Goal: Task Accomplishment & Management: Manage account settings

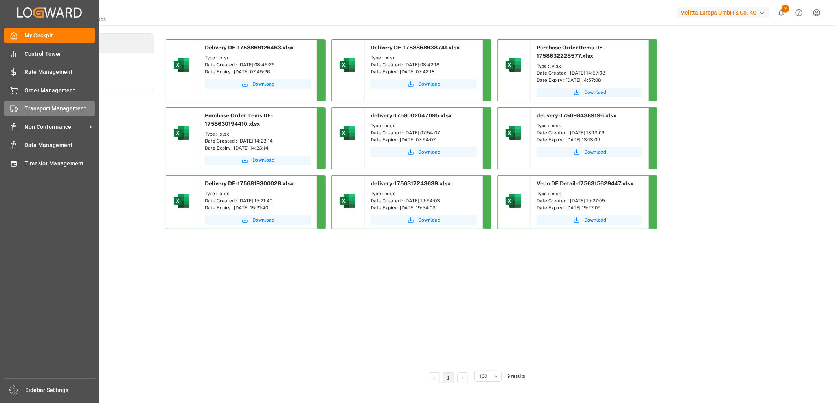
click at [52, 109] on span "Transport Management" at bounding box center [60, 109] width 70 height 8
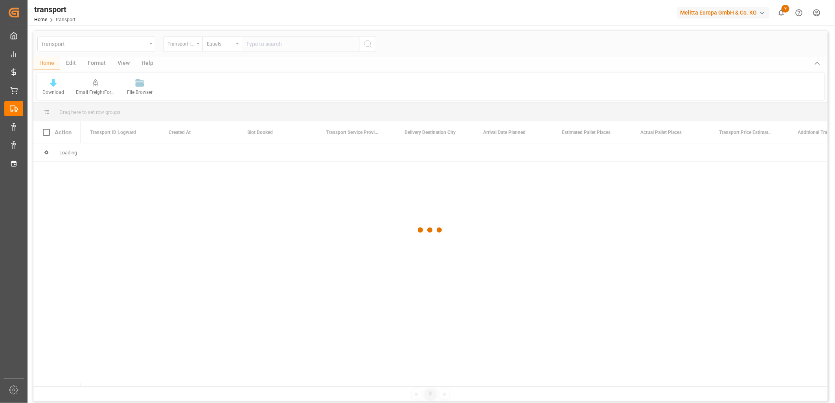
click at [118, 46] on div at bounding box center [430, 230] width 794 height 399
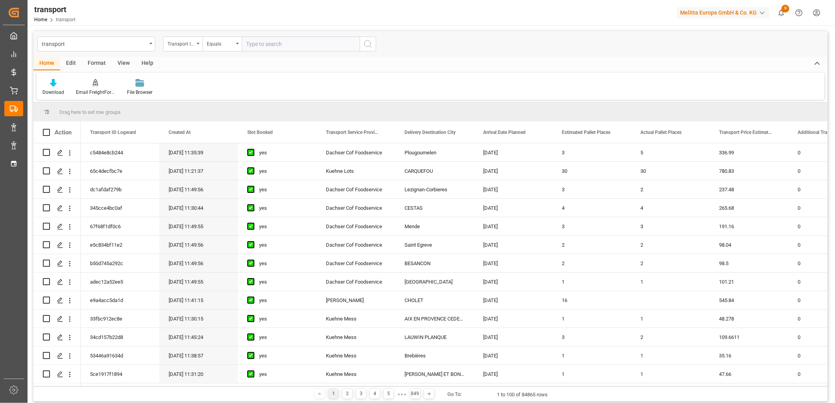
click at [152, 45] on div "transport" at bounding box center [96, 44] width 118 height 15
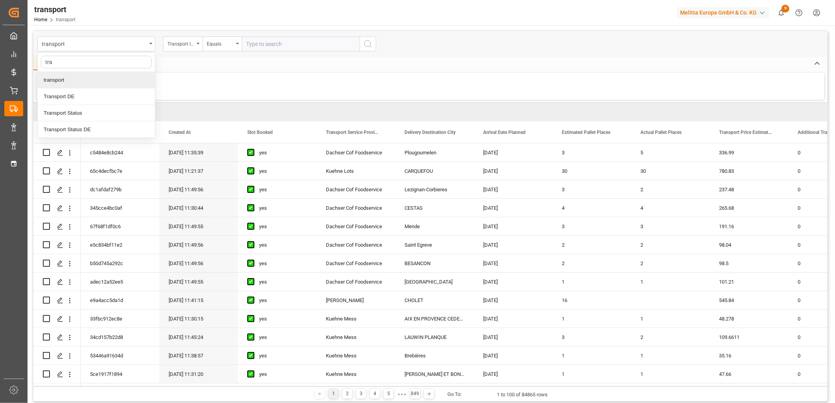
type input "tran"
click at [74, 93] on div "Transport DE" at bounding box center [96, 96] width 117 height 17
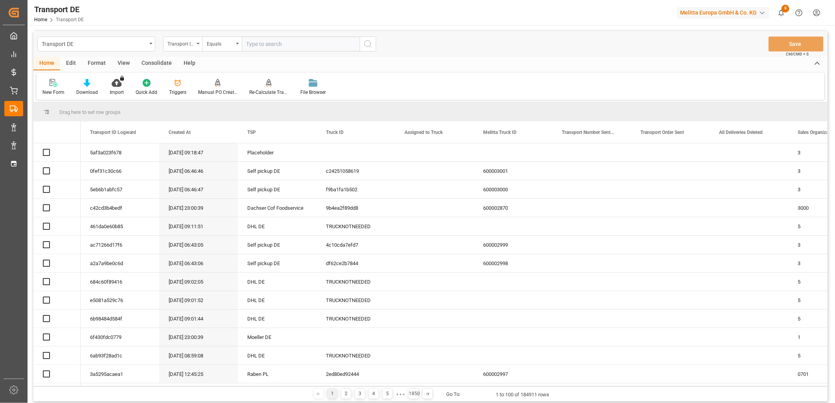
click at [281, 45] on input "text" at bounding box center [301, 44] width 118 height 15
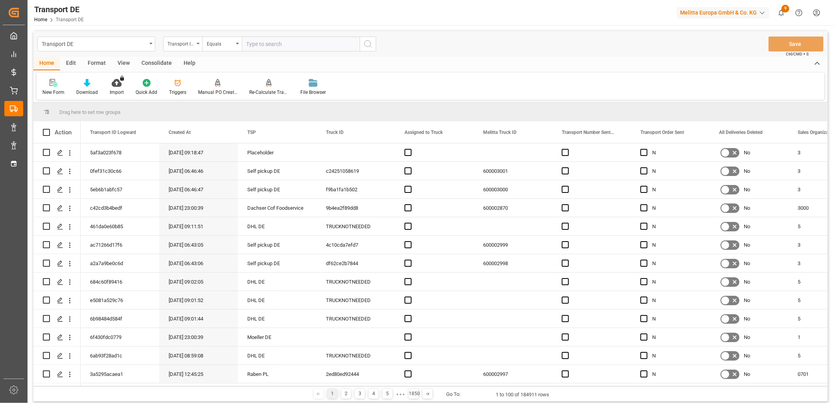
paste input "d6934d00db76"
type input "d6934d00db76"
click at [367, 41] on icon "search button" at bounding box center [367, 43] width 9 height 9
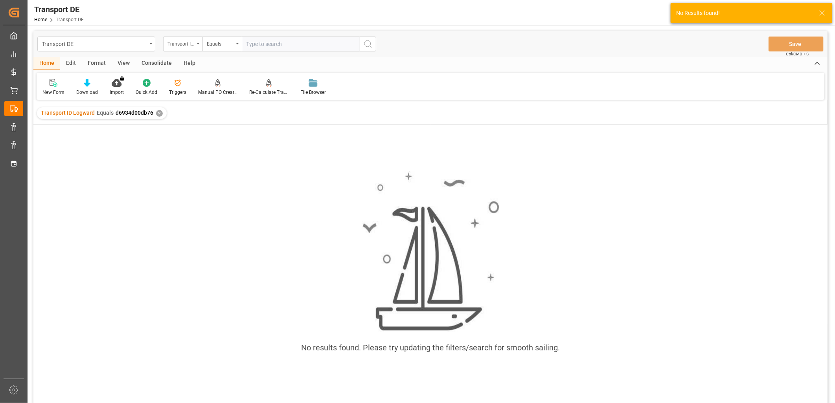
click at [159, 112] on div "✕" at bounding box center [159, 113] width 7 height 7
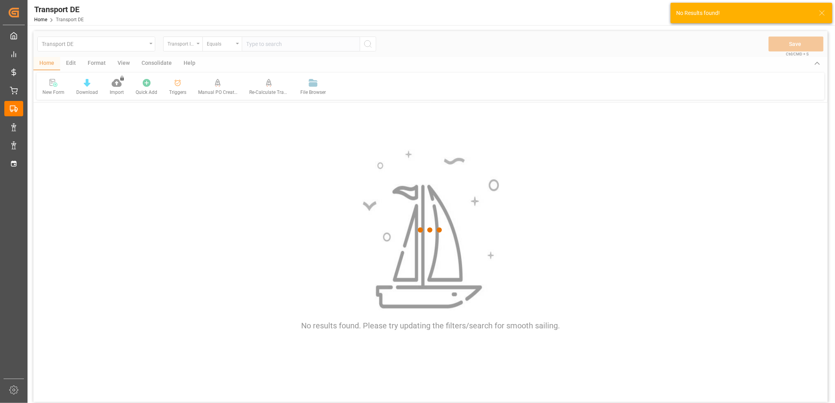
click at [129, 45] on div at bounding box center [430, 230] width 794 height 399
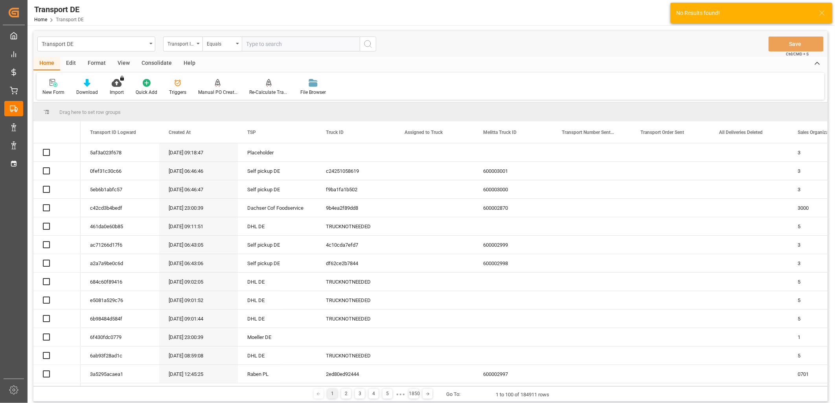
click at [150, 44] on div "Transport DE" at bounding box center [96, 44] width 118 height 15
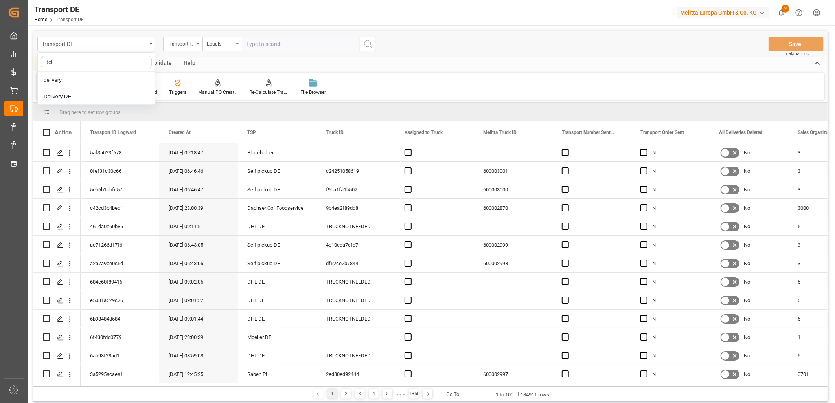
type input "deli"
click at [83, 92] on div "Delivery DE" at bounding box center [96, 96] width 117 height 17
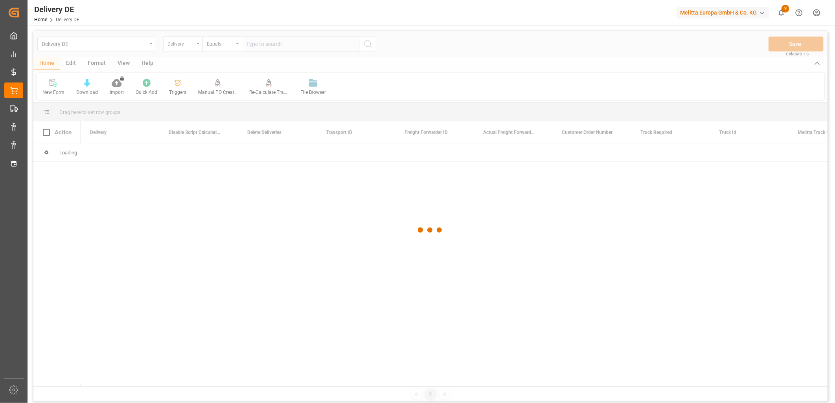
click at [179, 44] on div at bounding box center [430, 230] width 794 height 399
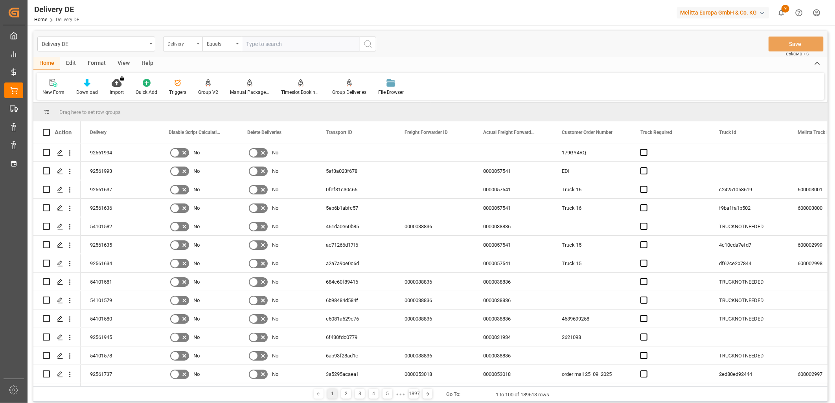
click at [182, 45] on div "Delivery" at bounding box center [180, 43] width 27 height 9
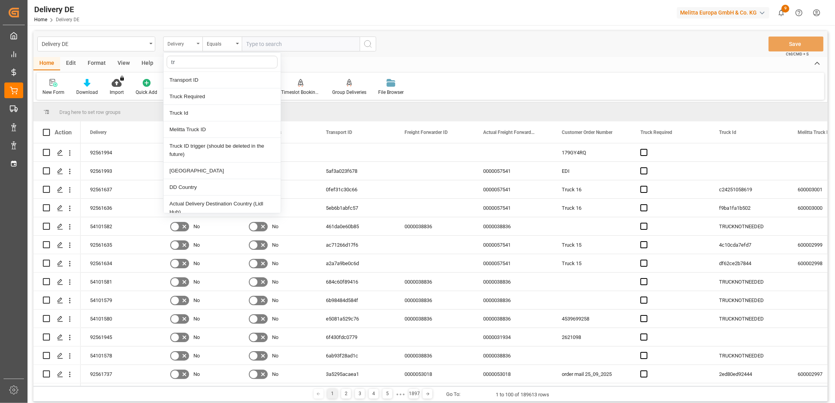
type input "tra"
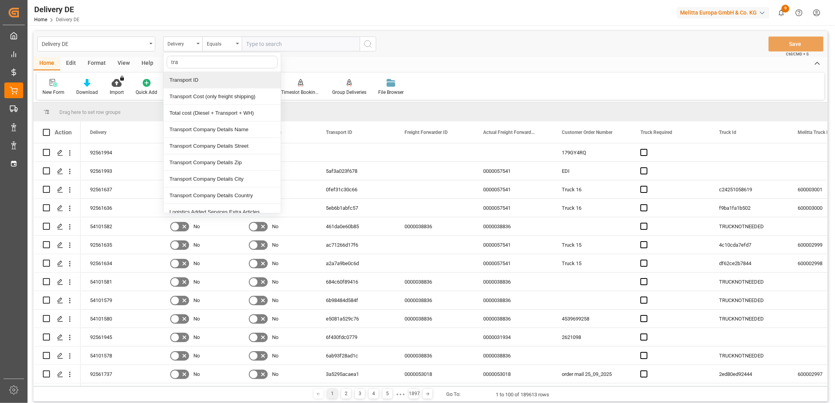
click at [193, 75] on div "Transport ID" at bounding box center [222, 80] width 117 height 17
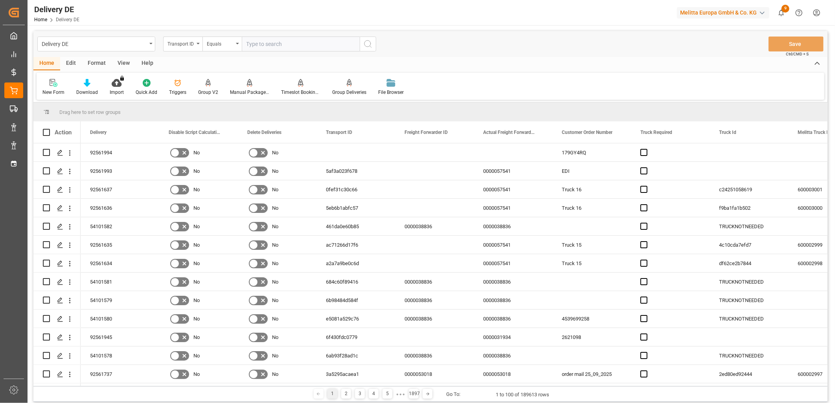
click at [296, 45] on input "text" at bounding box center [301, 44] width 118 height 15
paste input "d6934d00db76"
type input "d6934d00db76"
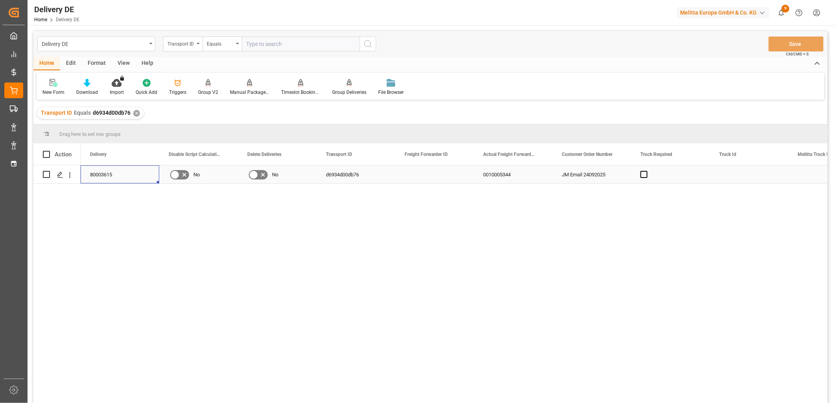
click at [107, 176] on div "80003615" at bounding box center [120, 175] width 79 height 18
click at [317, 46] on input "text" at bounding box center [301, 44] width 118 height 15
paste input "39291bacf450"
type input "39291bacf450"
click at [372, 44] on icon "search button" at bounding box center [367, 43] width 9 height 9
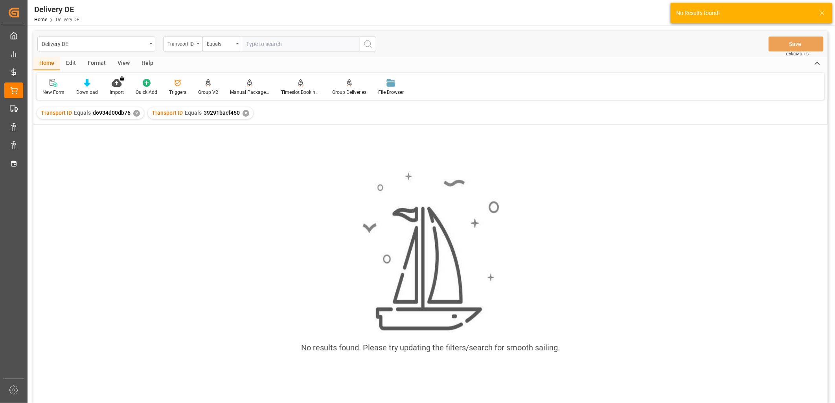
drag, startPoint x: 131, startPoint y: 109, endPoint x: 134, endPoint y: 112, distance: 4.4
click at [134, 112] on div "Transport ID Equals d6934d00db76 ✕" at bounding box center [90, 113] width 107 height 12
click at [134, 112] on div "✕" at bounding box center [136, 113] width 7 height 7
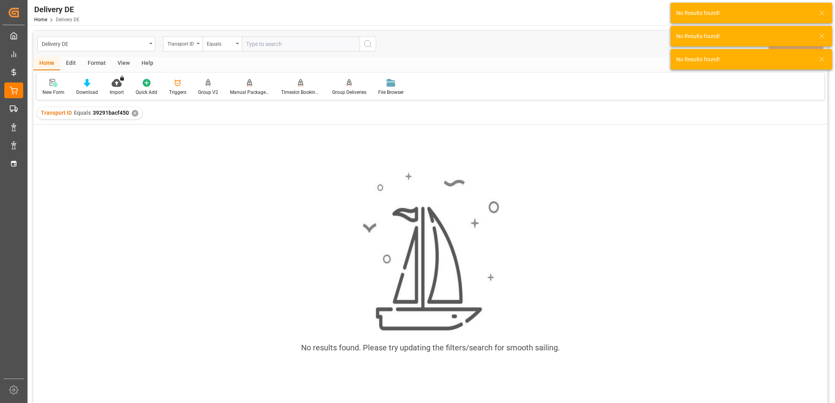
click at [295, 37] on input "text" at bounding box center [301, 44] width 118 height 15
paste input "39291bacf450"
type input "39291bacf450"
click at [374, 42] on button "search button" at bounding box center [368, 44] width 17 height 15
click at [134, 113] on div "✕" at bounding box center [135, 113] width 7 height 7
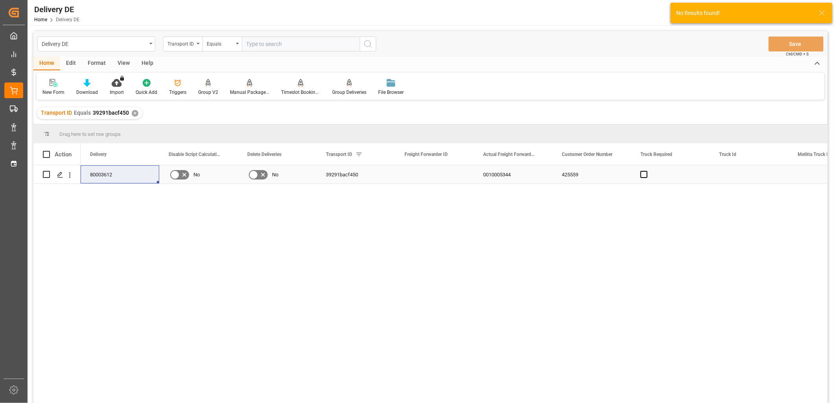
click at [104, 174] on div "80003612" at bounding box center [120, 175] width 79 height 18
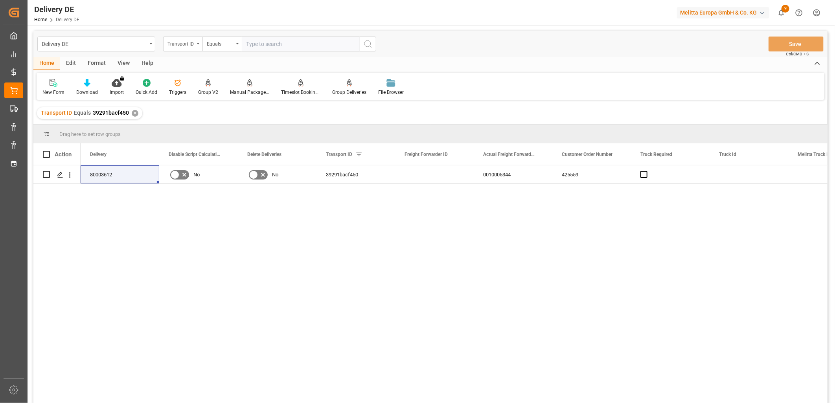
click at [266, 43] on input "text" at bounding box center [301, 44] width 118 height 15
paste input "deb1fbd8f149"
type input "deb1fbd8f149"
click at [372, 44] on icon "search button" at bounding box center [367, 43] width 9 height 9
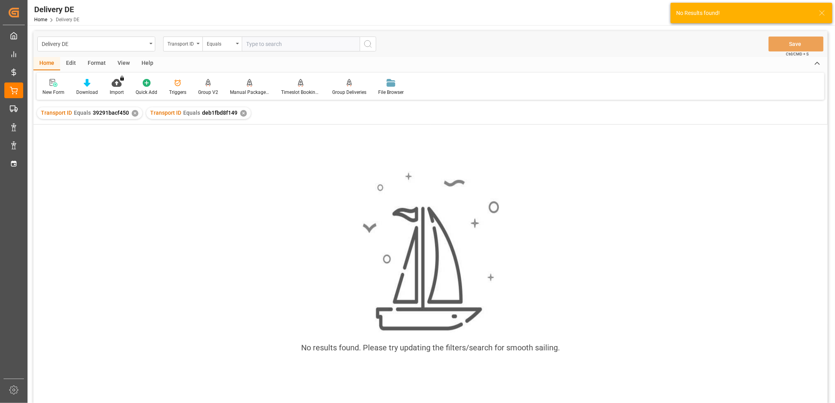
click at [132, 115] on div "✕" at bounding box center [135, 113] width 7 height 7
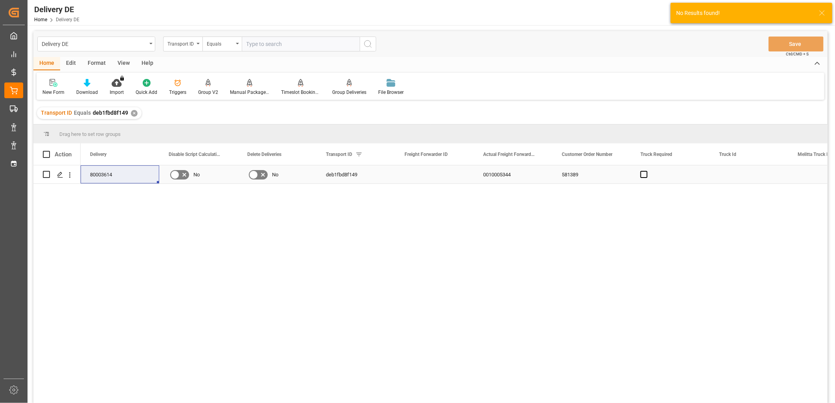
click at [105, 175] on div "80003614" at bounding box center [120, 175] width 79 height 18
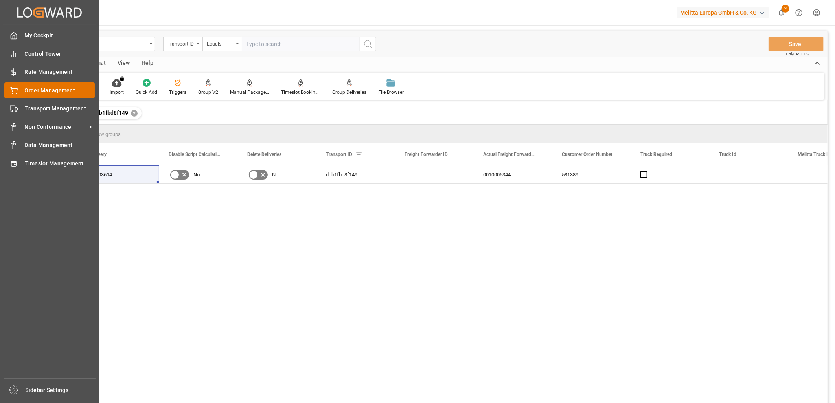
click at [17, 88] on icon at bounding box center [13, 89] width 7 height 5
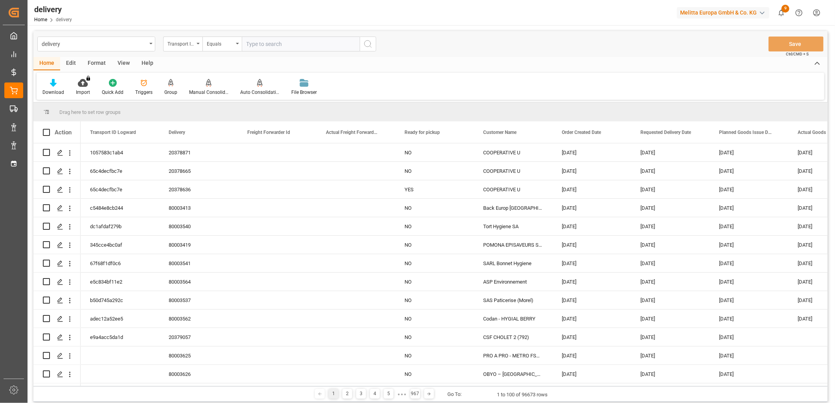
click at [125, 62] on div "View" at bounding box center [124, 63] width 24 height 13
click at [50, 88] on div "Default" at bounding box center [50, 87] width 27 height 17
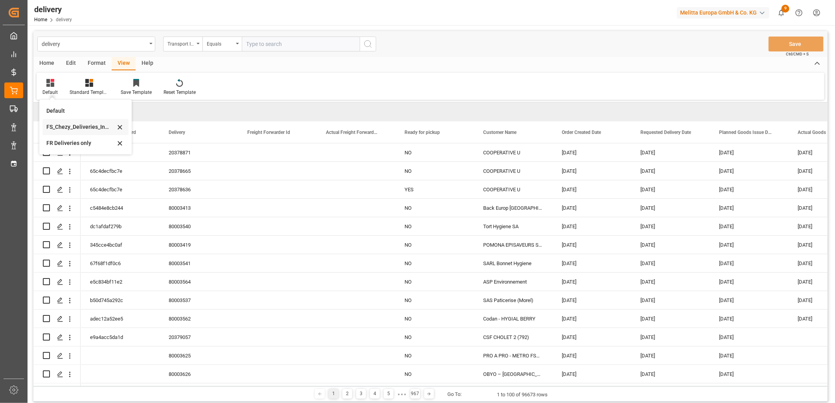
click at [77, 127] on div "FS_Chezy_Deliveries_Invoice_Template" at bounding box center [80, 127] width 69 height 8
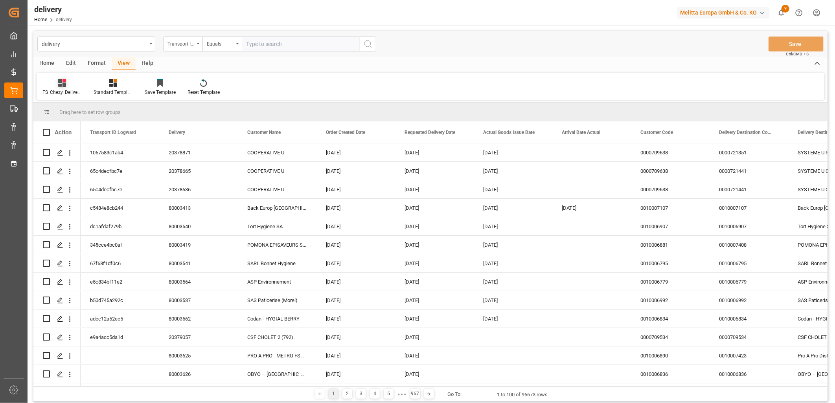
click at [64, 85] on icon at bounding box center [62, 83] width 8 height 8
click at [67, 127] on div "FS_Chezy_Deliveries_Invoice_Template" at bounding box center [83, 127] width 69 height 8
click at [42, 63] on div "Home" at bounding box center [46, 63] width 27 height 13
click at [186, 44] on div "Transport ID Logward" at bounding box center [180, 43] width 27 height 9
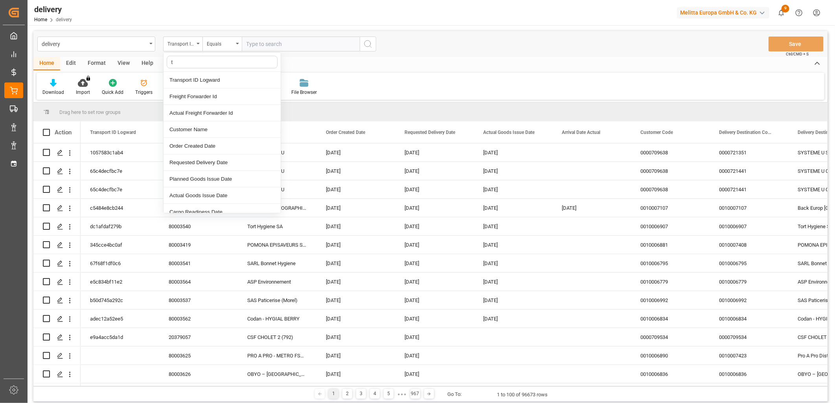
type input "ts"
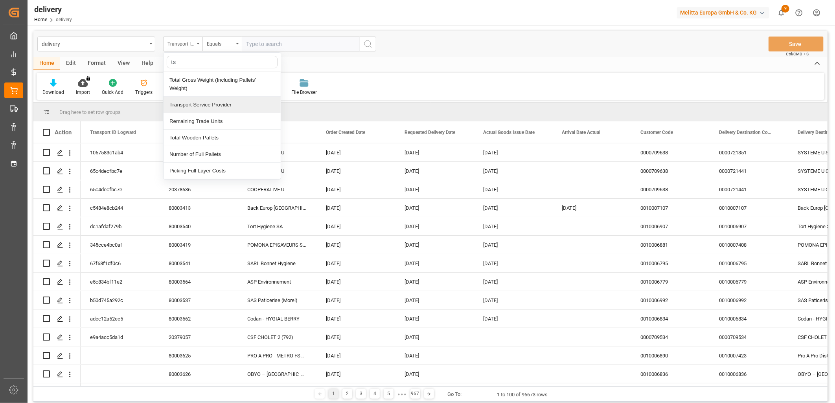
click at [208, 101] on div "Transport Service Provider" at bounding box center [222, 105] width 117 height 17
click at [270, 41] on input "text" at bounding box center [301, 44] width 118 height 15
click at [213, 44] on div "Equals" at bounding box center [220, 43] width 27 height 9
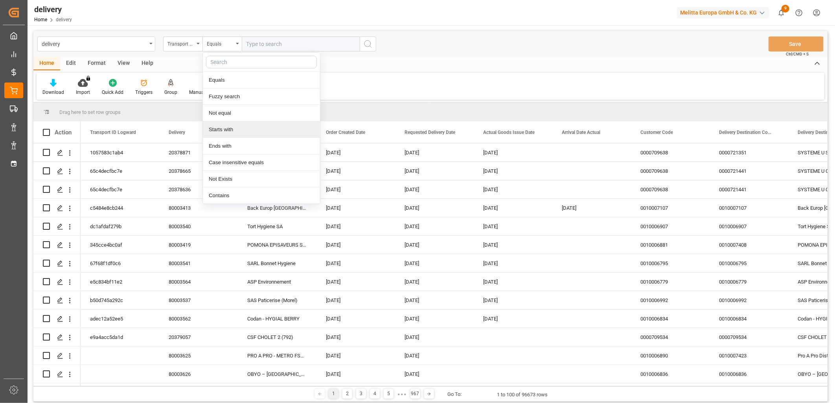
click at [223, 128] on div "Starts with" at bounding box center [261, 129] width 117 height 17
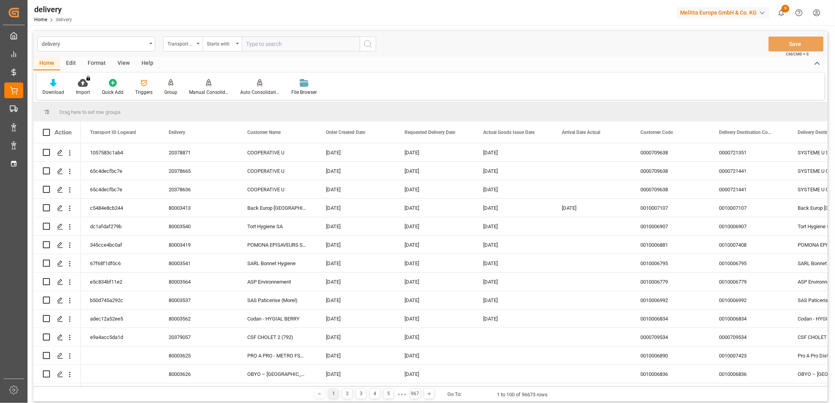
click at [268, 47] on input "text" at bounding box center [301, 44] width 118 height 15
type input "Dachser Cof"
click at [366, 44] on icon "search button" at bounding box center [367, 43] width 9 height 9
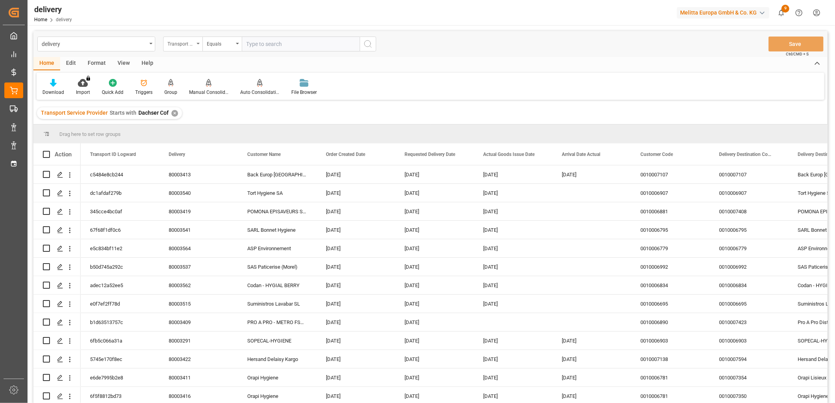
click at [189, 42] on div "Transport Service Provider" at bounding box center [180, 43] width 27 height 9
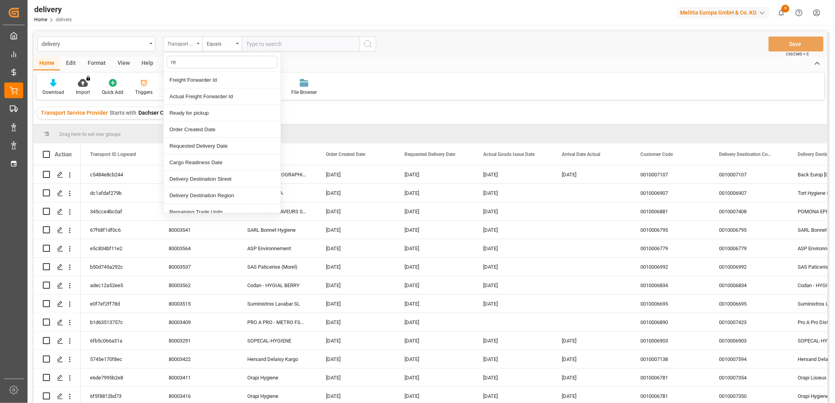
type input "req"
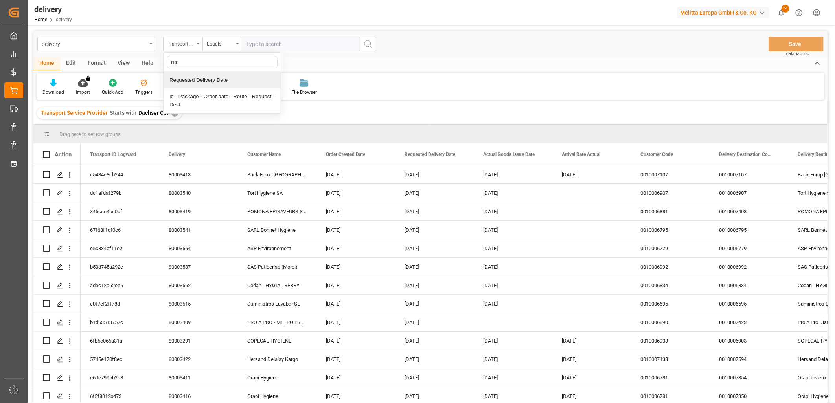
click at [194, 79] on div "Requested Delivery Date" at bounding box center [222, 80] width 117 height 17
click at [222, 44] on div "Equals" at bounding box center [220, 43] width 27 height 9
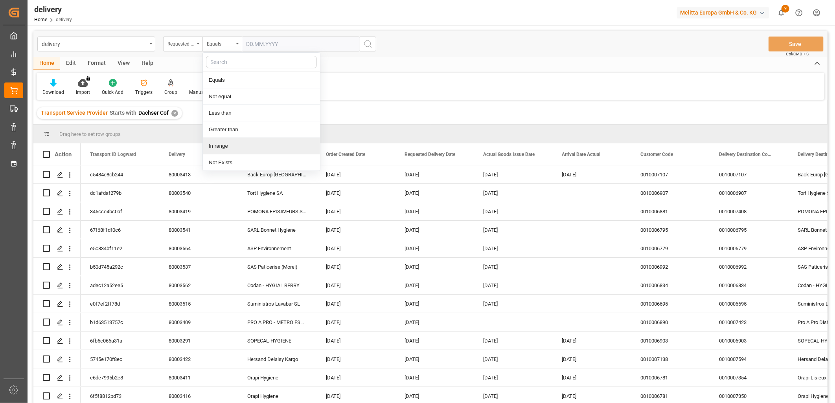
click at [214, 148] on div "In range" at bounding box center [261, 146] width 117 height 17
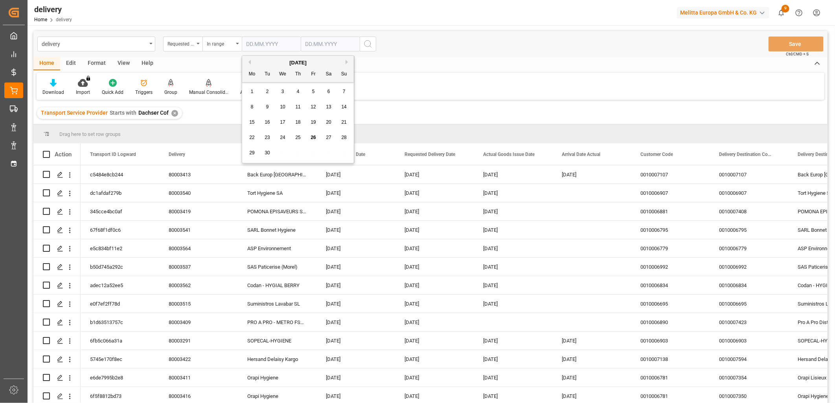
click at [267, 49] on input "text" at bounding box center [271, 44] width 59 height 15
click at [248, 62] on button "Previous Month" at bounding box center [248, 62] width 5 height 5
click at [282, 154] on span "27" at bounding box center [282, 153] width 5 height 6
type input "[DATE]"
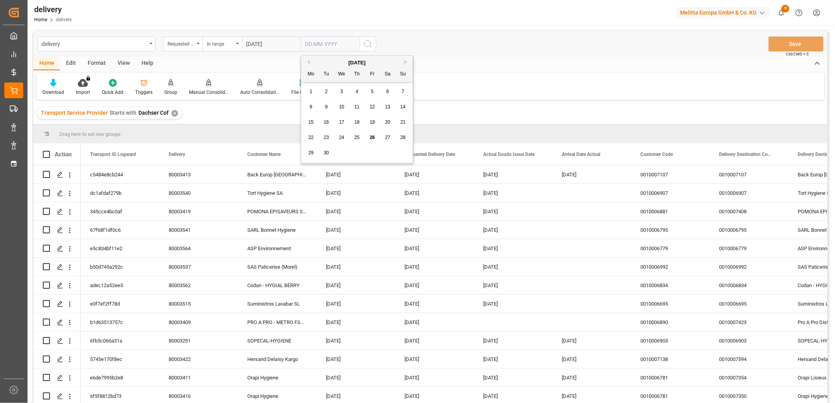
click at [340, 46] on input "text" at bounding box center [330, 44] width 59 height 15
click at [372, 138] on span "26" at bounding box center [372, 138] width 5 height 6
type input "[DATE]"
click at [372, 44] on icon "search button" at bounding box center [367, 43] width 9 height 9
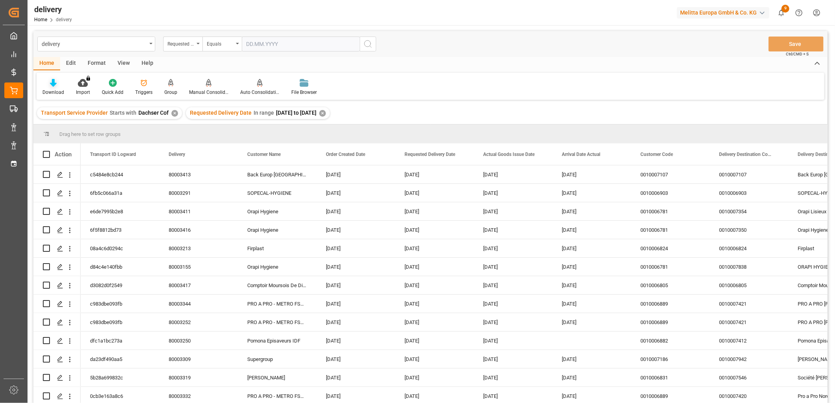
click at [49, 90] on div "Download" at bounding box center [53, 92] width 22 height 7
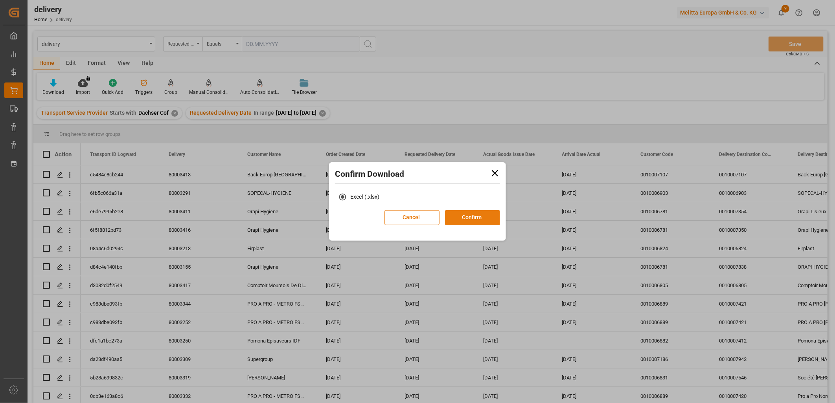
click at [474, 219] on button "Confirm" at bounding box center [472, 217] width 55 height 15
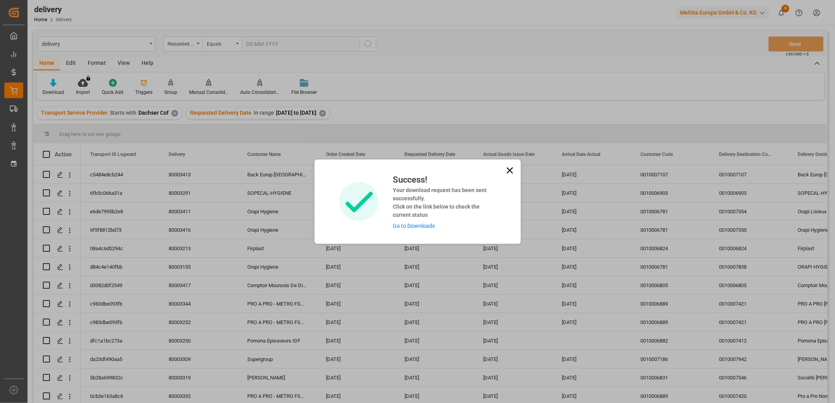
click at [415, 227] on link "Go to Downloads" at bounding box center [414, 226] width 42 height 6
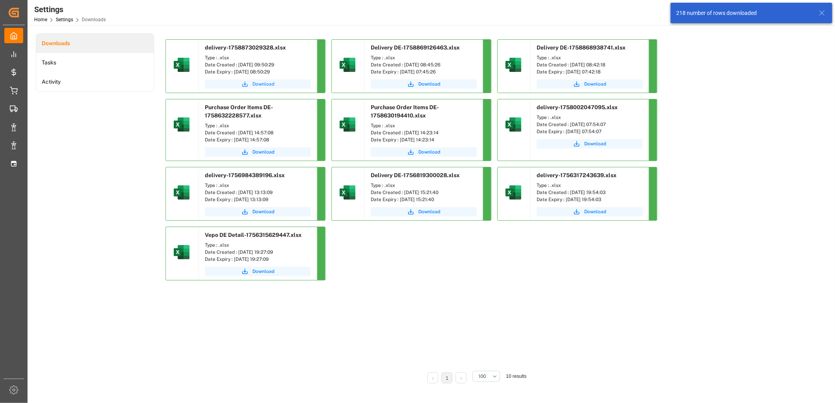
click at [261, 83] on span "Download" at bounding box center [263, 84] width 22 height 7
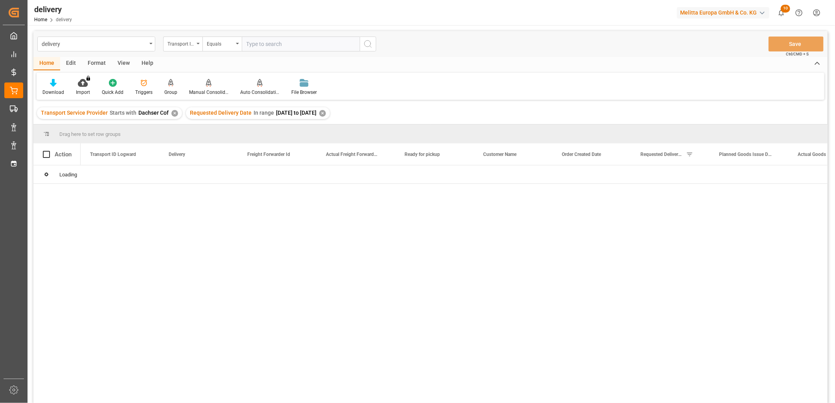
click at [326, 112] on div "✕" at bounding box center [322, 113] width 7 height 7
click at [185, 47] on div "Transport ID Logward" at bounding box center [180, 43] width 27 height 9
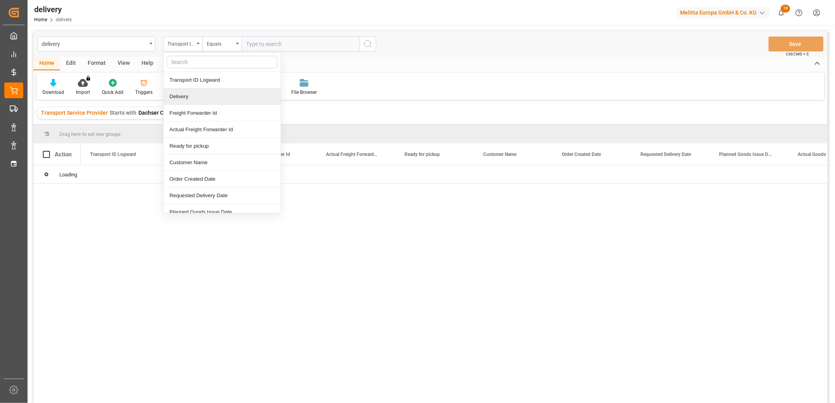
click at [190, 96] on div "Delivery" at bounding box center [222, 96] width 117 height 17
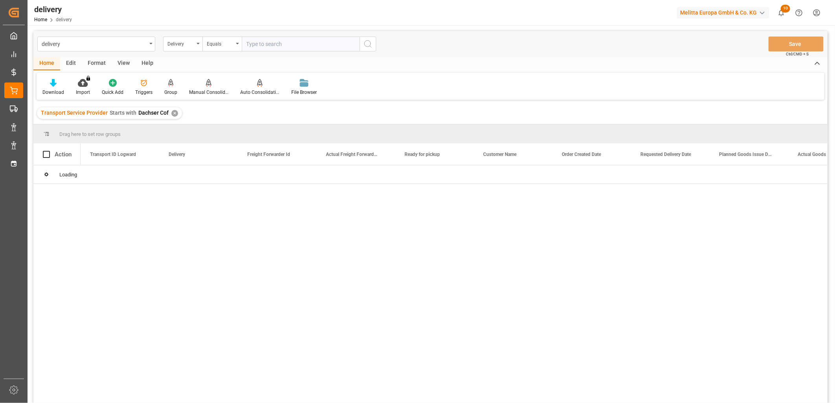
click at [306, 46] on input "text" at bounding box center [301, 44] width 118 height 15
paste input "80002198"
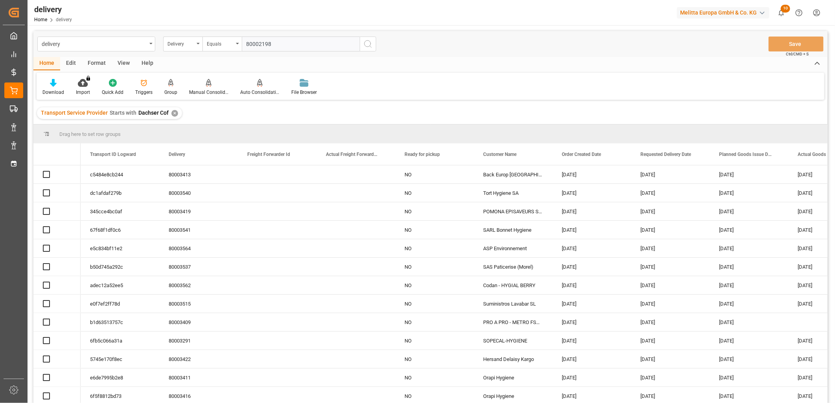
click at [293, 47] on input "80002198" at bounding box center [301, 44] width 118 height 15
type input "80002198"
click at [372, 47] on icon "search button" at bounding box center [367, 43] width 9 height 9
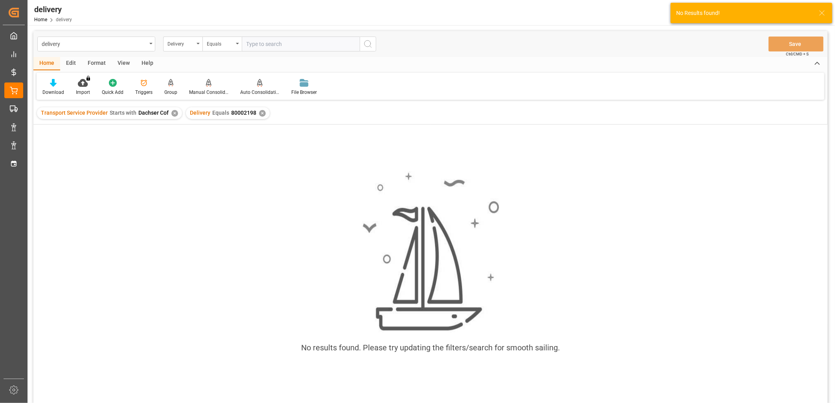
click at [278, 46] on input "text" at bounding box center [301, 44] width 118 height 15
paste input "80002198"
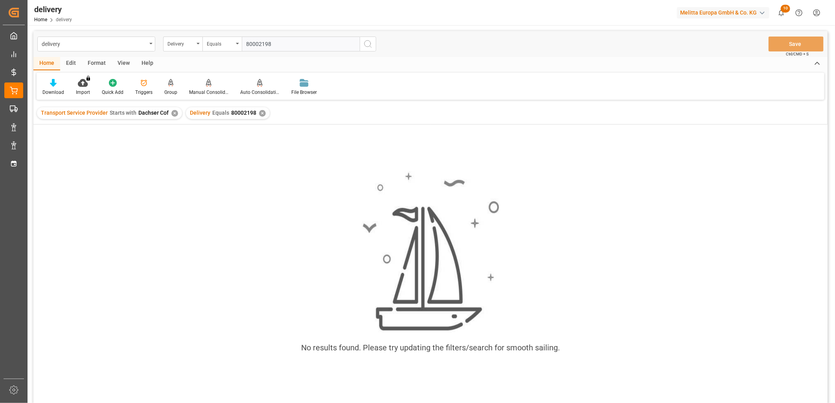
type input "80002198"
click at [172, 111] on div "✕" at bounding box center [174, 113] width 7 height 7
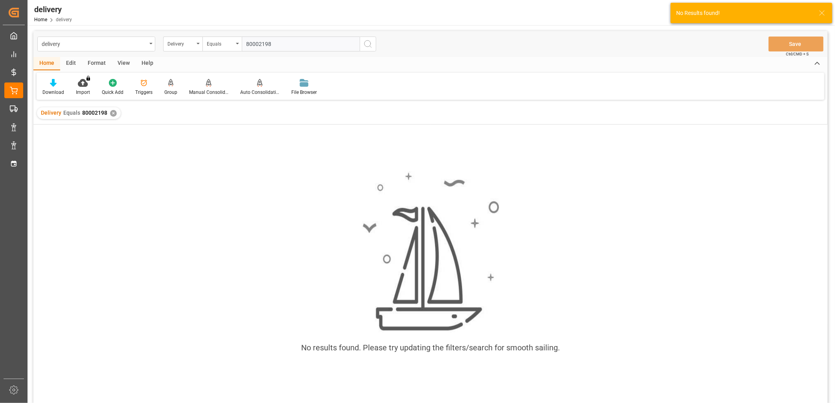
click at [362, 48] on button "search button" at bounding box center [368, 44] width 17 height 15
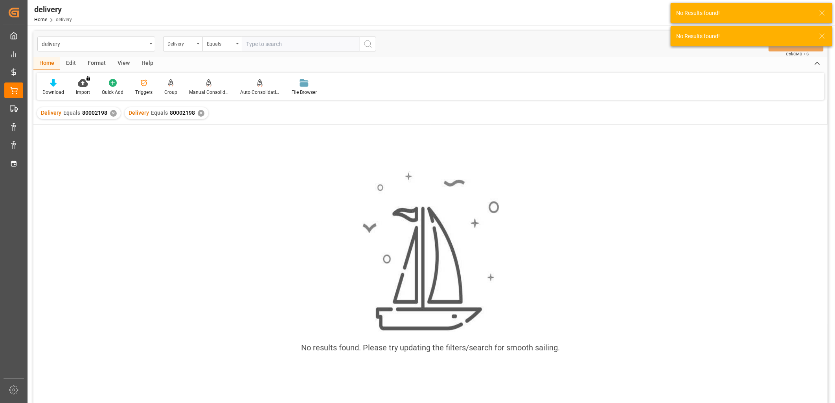
click at [198, 112] on div "✕" at bounding box center [201, 113] width 7 height 7
click at [193, 44] on div "Delivery" at bounding box center [180, 43] width 27 height 9
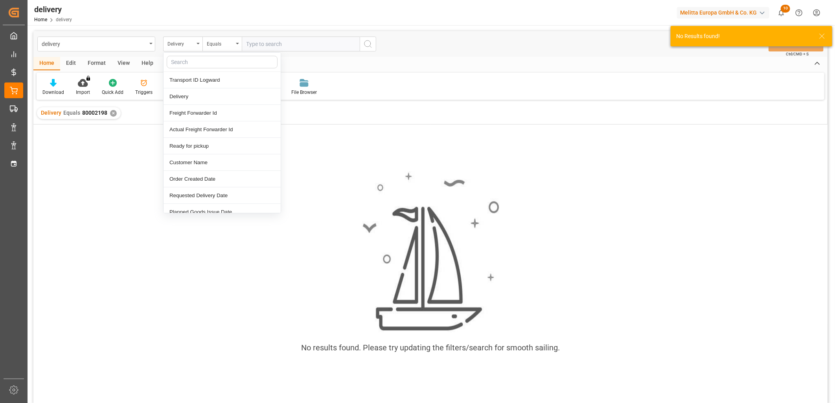
click at [420, 70] on div "Home Edit Format View Help" at bounding box center [430, 63] width 794 height 13
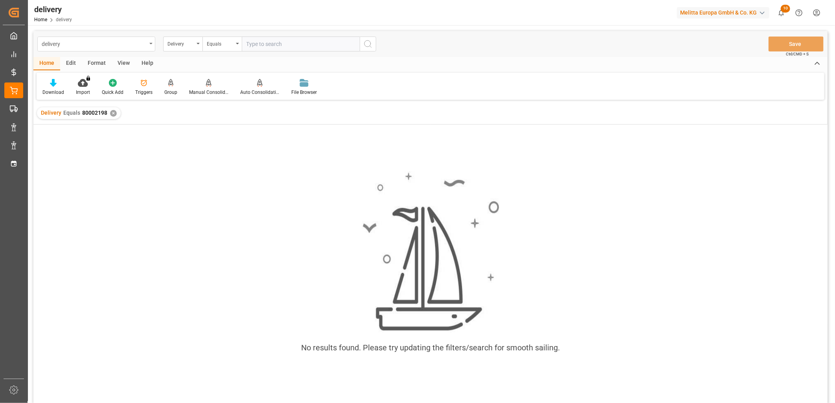
click at [109, 42] on div "delivery" at bounding box center [94, 44] width 105 height 10
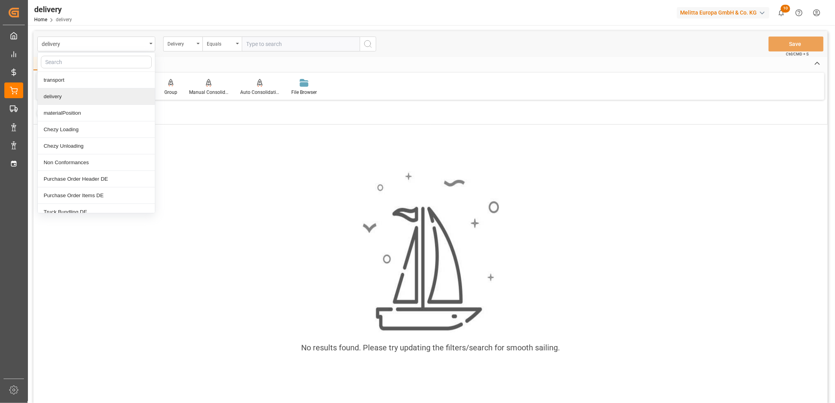
click at [59, 92] on div "delivery" at bounding box center [96, 96] width 117 height 17
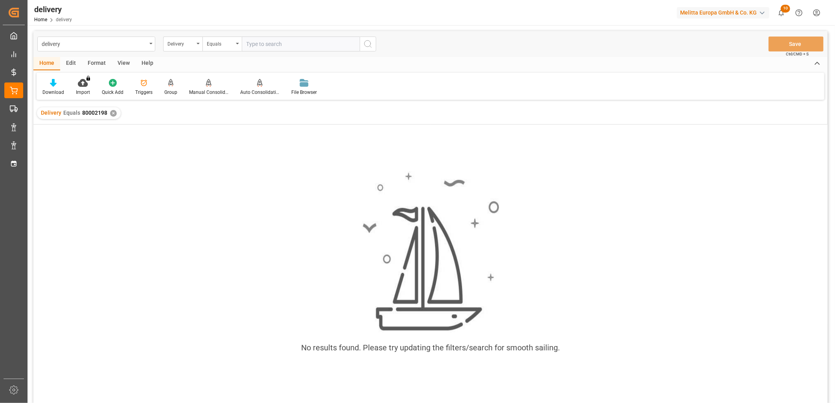
click at [112, 113] on div "✕" at bounding box center [113, 113] width 7 height 7
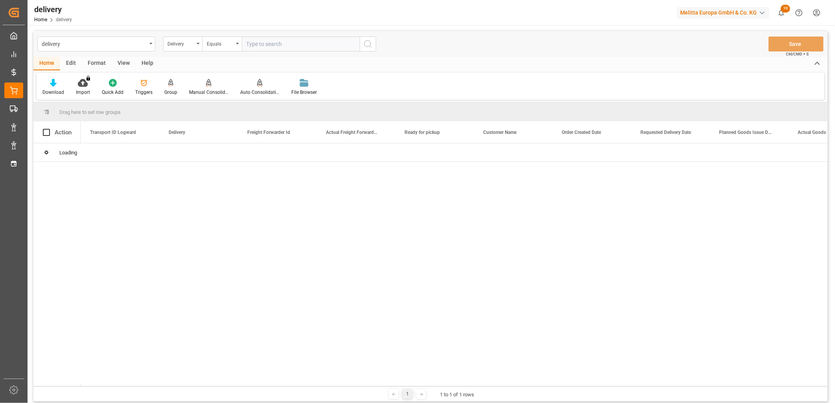
click at [270, 44] on input "text" at bounding box center [301, 44] width 118 height 15
paste input "80002198"
type input "80002198"
click at [367, 44] on icon "search button" at bounding box center [367, 43] width 9 height 9
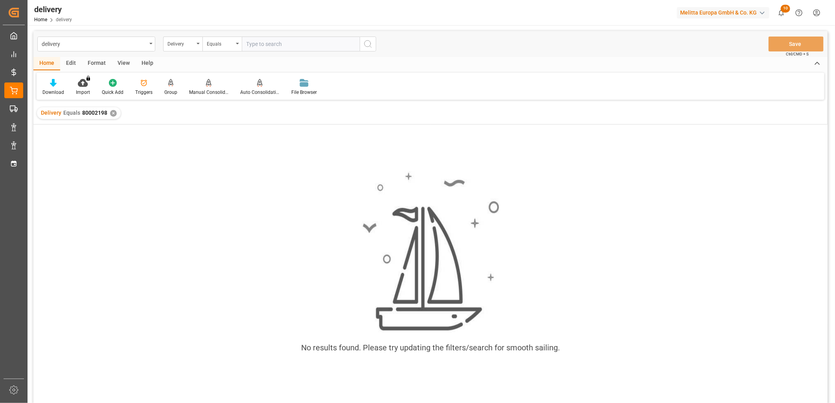
click at [259, 47] on input "text" at bounding box center [301, 44] width 118 height 15
paste input "80002640"
type input "80002640"
click at [370, 46] on line "search button" at bounding box center [371, 47] width 2 height 2
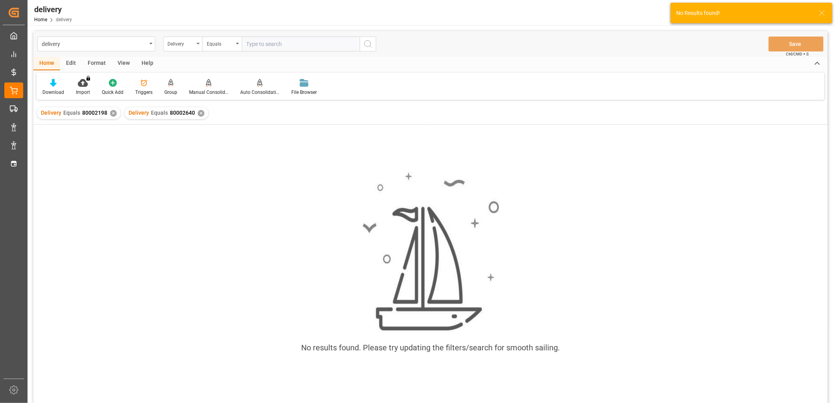
click at [111, 112] on div "✕" at bounding box center [113, 113] width 7 height 7
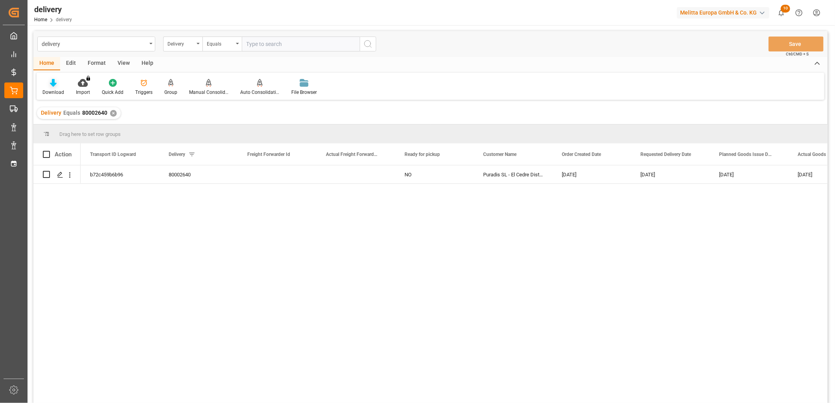
click at [51, 92] on div "Download" at bounding box center [53, 92] width 22 height 7
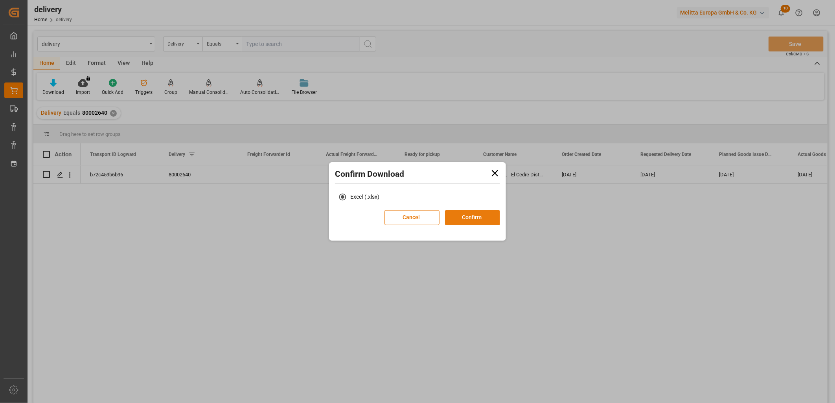
click at [470, 215] on button "Confirm" at bounding box center [472, 217] width 55 height 15
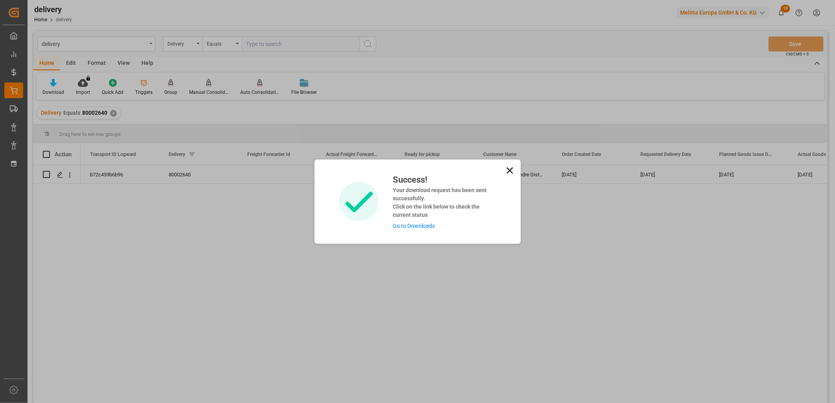
click at [432, 226] on link "Go to Downloads" at bounding box center [414, 226] width 42 height 6
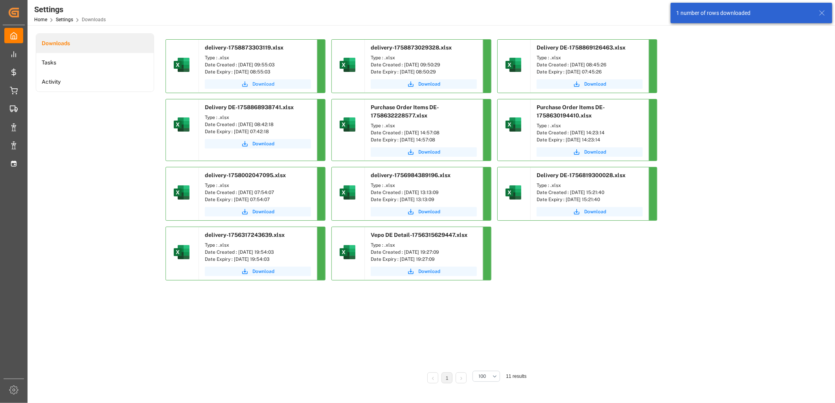
click at [265, 83] on span "Download" at bounding box center [263, 84] width 22 height 7
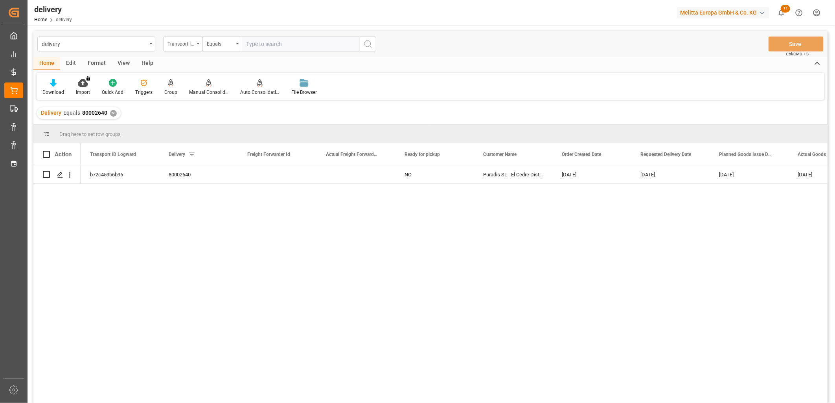
click at [126, 60] on div "View" at bounding box center [124, 63] width 24 height 13
click at [44, 89] on div "Default" at bounding box center [49, 92] width 15 height 7
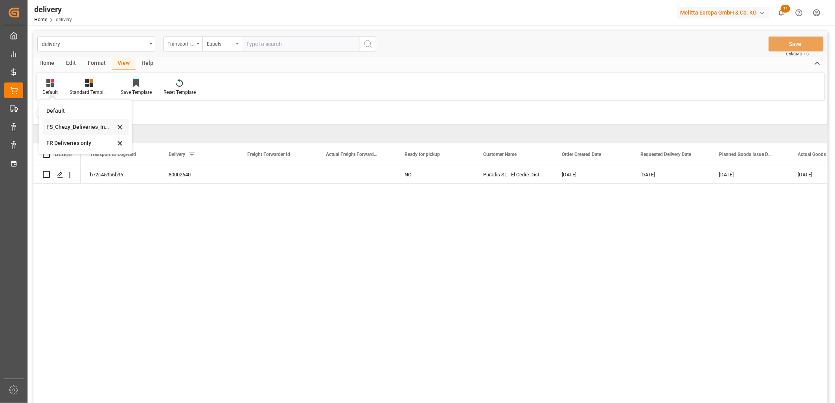
click at [82, 128] on div "FS_Chezy_Deliveries_Invoice_Template" at bounding box center [80, 127] width 69 height 8
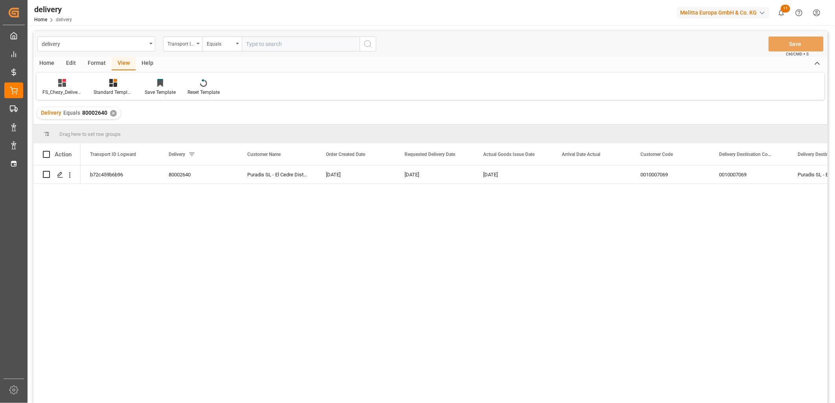
click at [45, 62] on div "Home" at bounding box center [46, 63] width 27 height 13
click at [54, 87] on div "Download" at bounding box center [53, 87] width 33 height 17
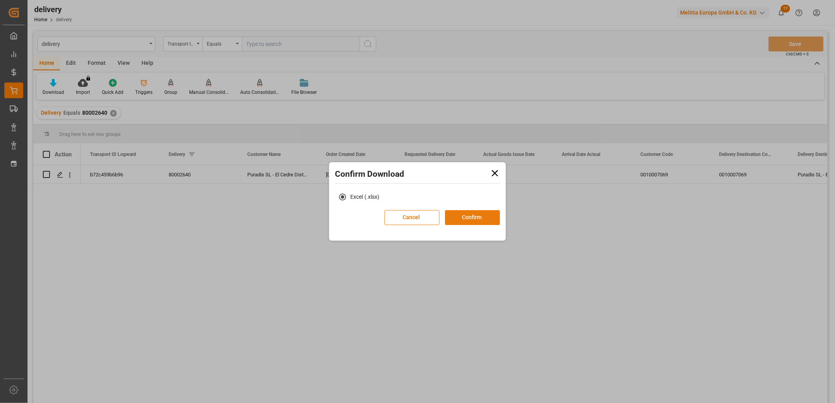
click at [469, 215] on button "Confirm" at bounding box center [472, 217] width 55 height 15
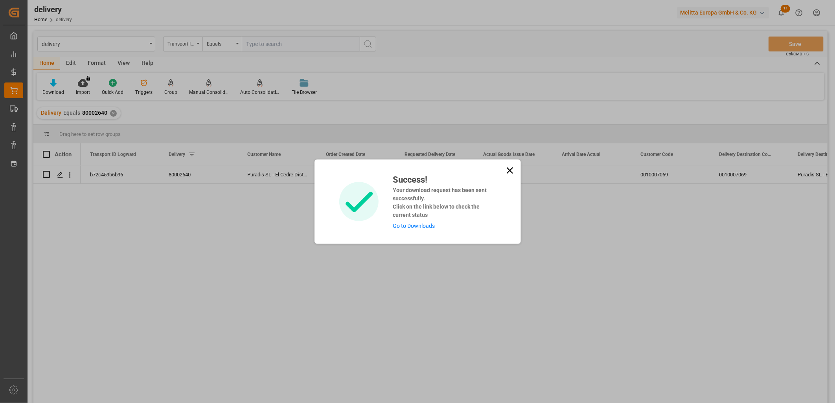
click at [415, 226] on link "Go to Downloads" at bounding box center [414, 226] width 42 height 6
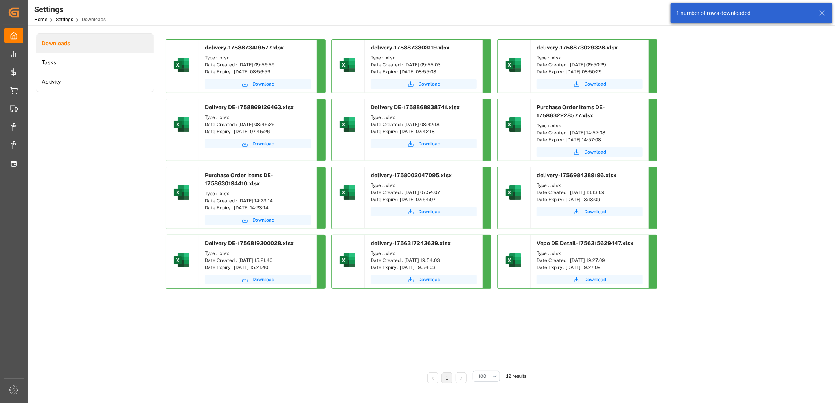
click at [331, 347] on div "delivery-1758873419577.xlsx Type : .xlsx Date Created : [DATE] 09:56:59 Date Ex…" at bounding box center [476, 201] width 620 height 325
click at [265, 85] on span "Download" at bounding box center [263, 84] width 22 height 7
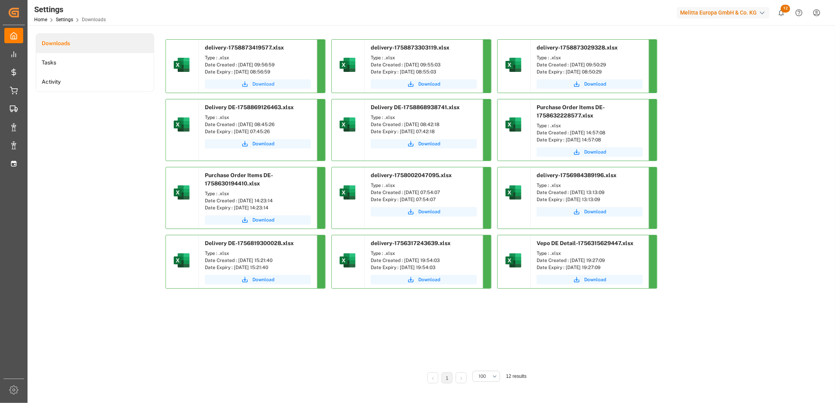
drag, startPoint x: 263, startPoint y: 85, endPoint x: 269, endPoint y: 85, distance: 5.1
click at [263, 85] on span "Download" at bounding box center [263, 84] width 22 height 7
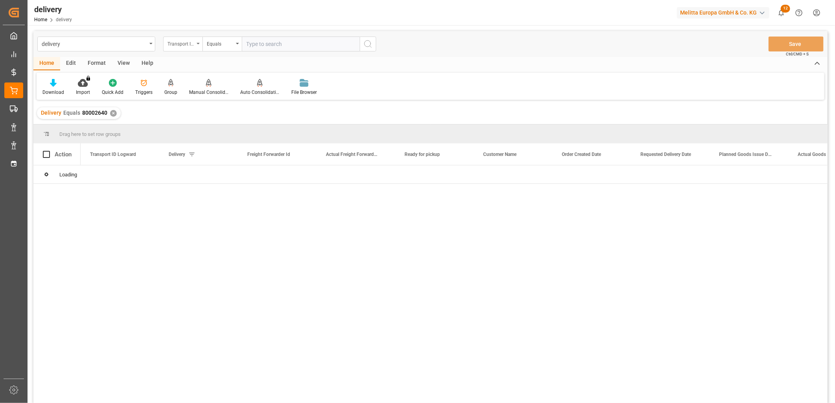
click at [194, 46] on div "Transport ID Logward" at bounding box center [182, 44] width 39 height 15
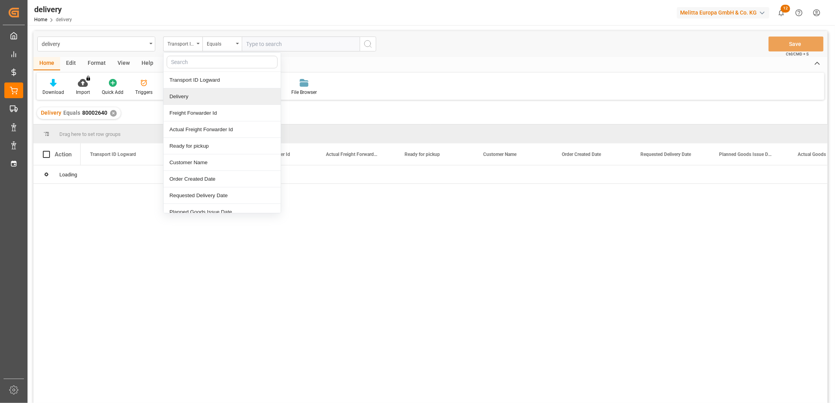
click at [187, 94] on div "Delivery" at bounding box center [222, 96] width 117 height 17
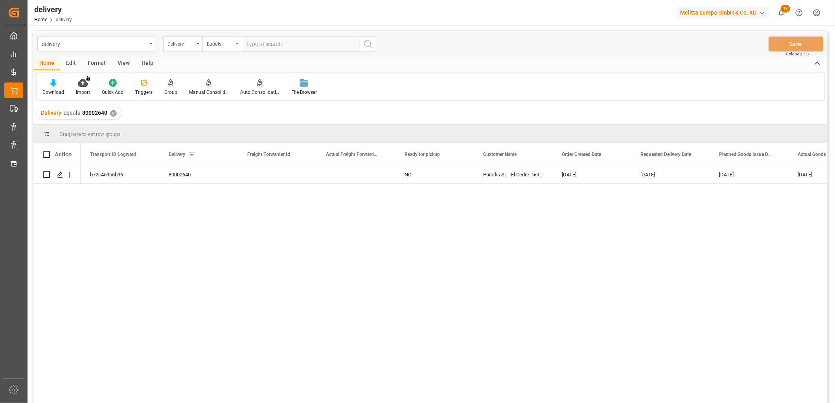
click at [271, 47] on input "text" at bounding box center [301, 44] width 118 height 15
paste input "80002336"
type input "80002336"
click at [370, 42] on icon "search button" at bounding box center [367, 43] width 9 height 9
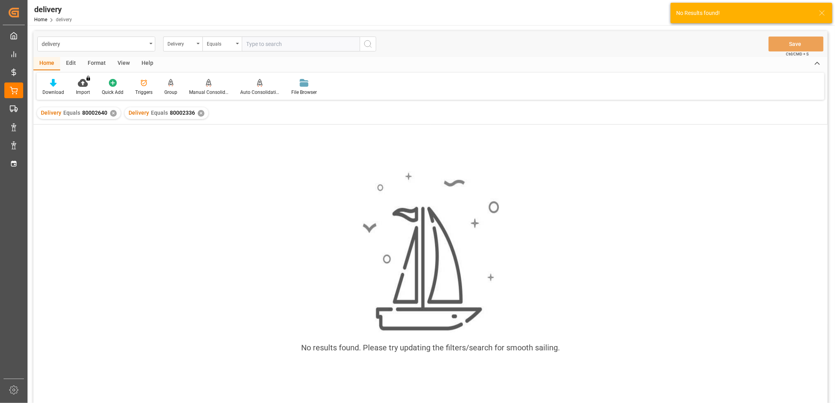
click at [110, 113] on div "✕" at bounding box center [113, 113] width 7 height 7
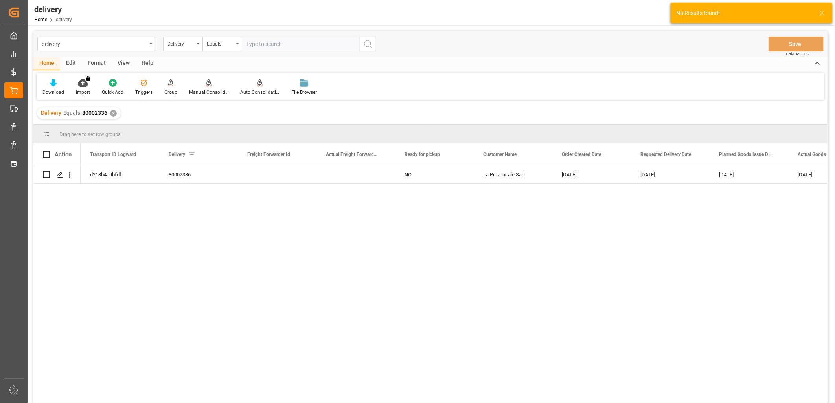
click at [124, 61] on div "View" at bounding box center [124, 63] width 24 height 13
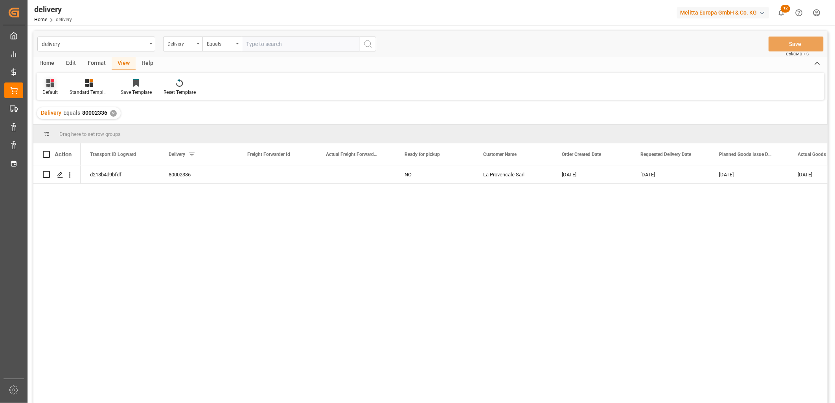
click at [48, 83] on icon at bounding box center [50, 83] width 8 height 8
click at [85, 124] on div "FS_Chezy_Deliveries_Invoice_Template" at bounding box center [80, 127] width 69 height 8
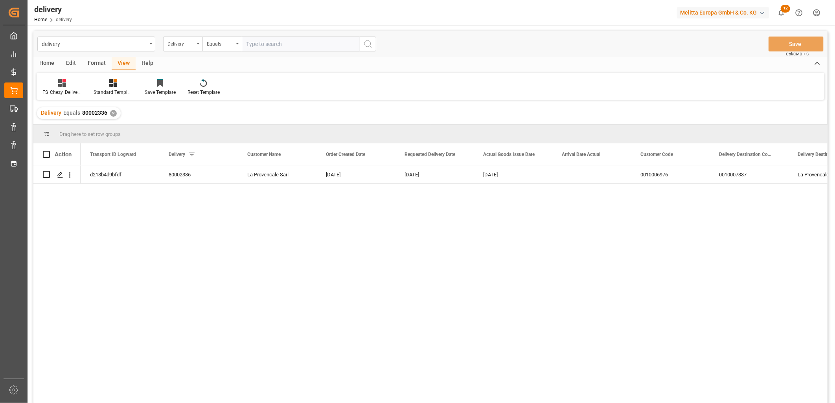
click at [39, 58] on div "Home" at bounding box center [46, 63] width 27 height 13
click at [56, 87] on icon at bounding box center [53, 83] width 7 height 8
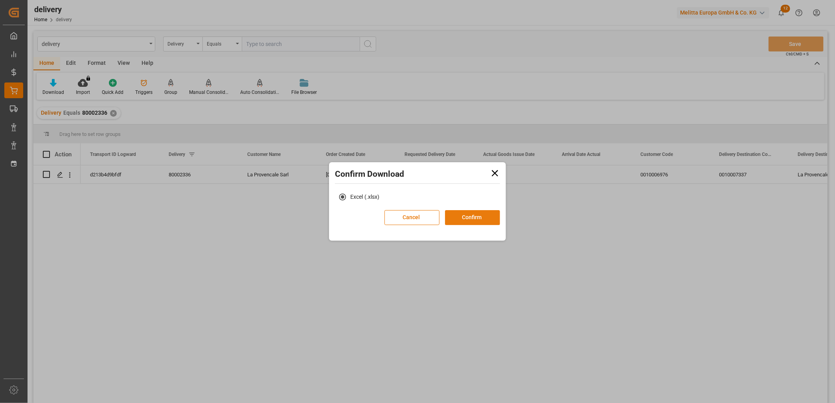
click at [460, 213] on button "Confirm" at bounding box center [472, 217] width 55 height 15
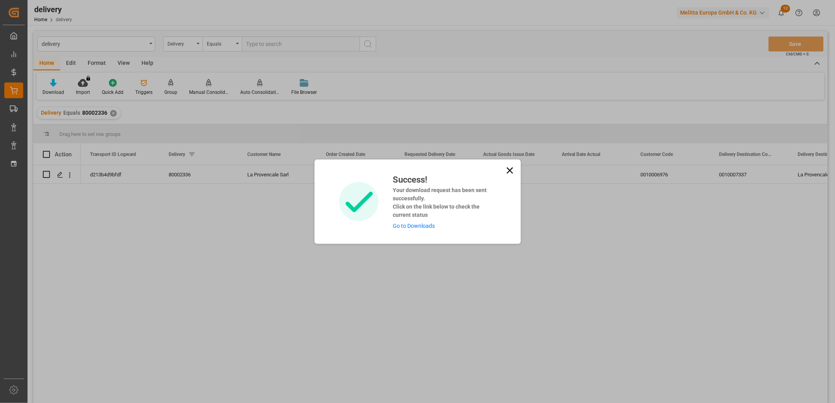
click at [416, 225] on link "Go to Downloads" at bounding box center [414, 226] width 42 height 6
click at [506, 171] on icon at bounding box center [509, 170] width 11 height 11
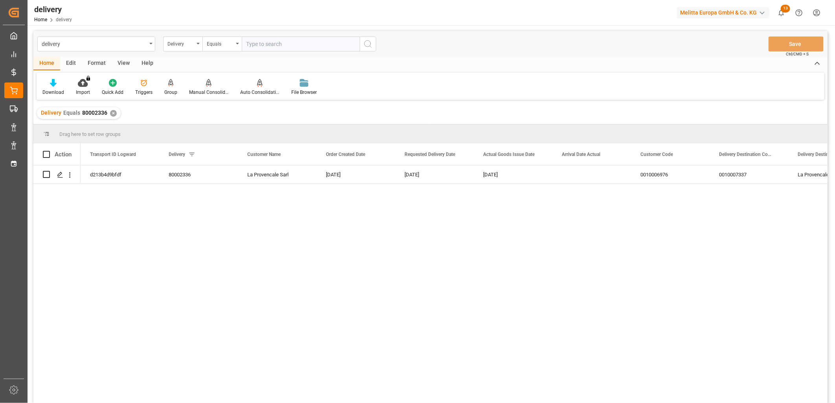
click at [261, 38] on input "text" at bounding box center [301, 44] width 118 height 15
click at [266, 41] on input "text" at bounding box center [301, 44] width 118 height 15
paste input "80002198"
type input "80002198"
click at [361, 44] on button "search button" at bounding box center [368, 44] width 17 height 15
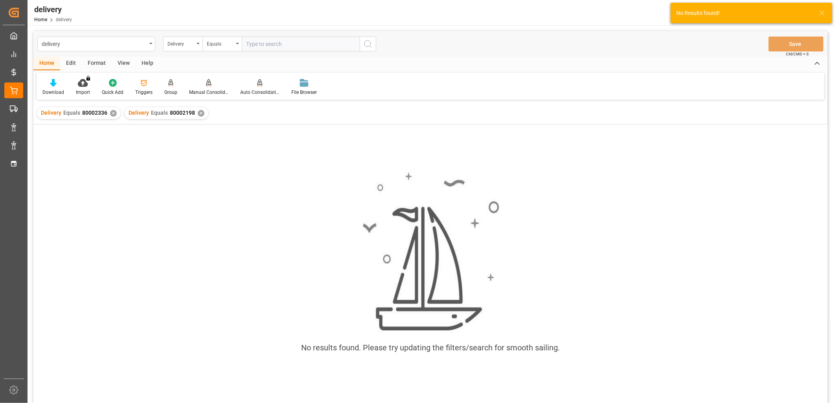
click at [110, 115] on div "✕" at bounding box center [113, 113] width 7 height 7
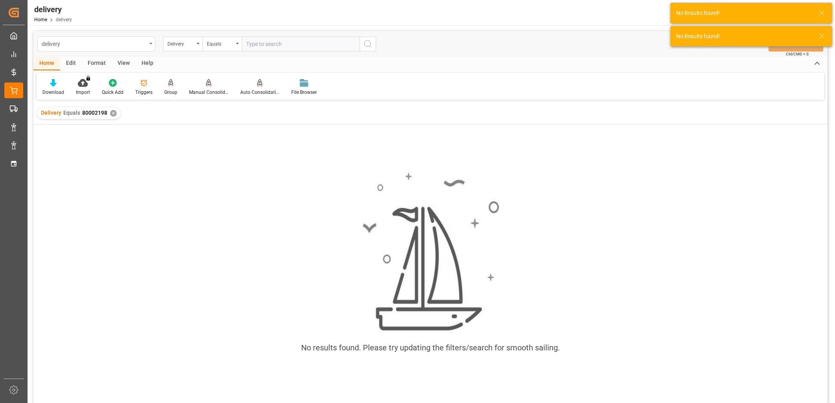
click at [144, 44] on div "delivery" at bounding box center [94, 44] width 105 height 10
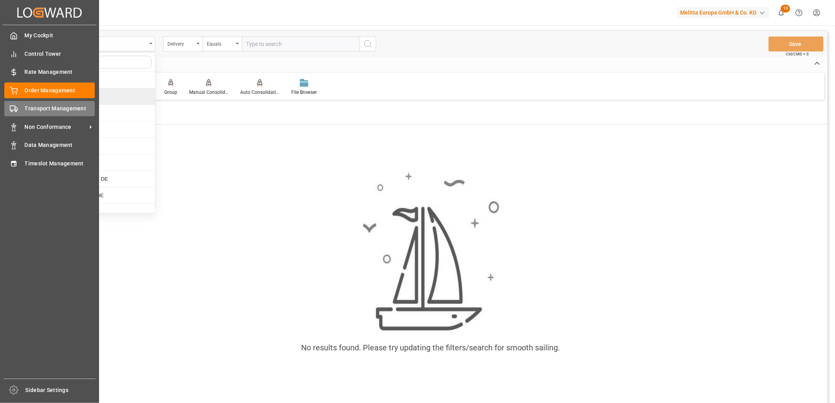
click at [68, 107] on span "Transport Management" at bounding box center [60, 109] width 70 height 8
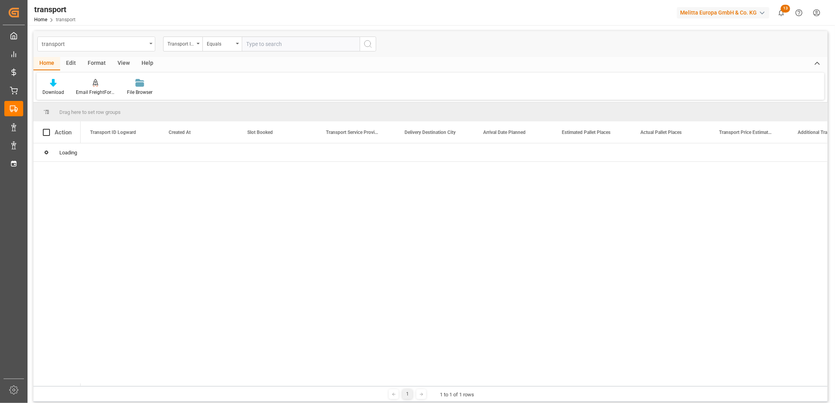
click at [136, 46] on div "transport" at bounding box center [94, 44] width 105 height 10
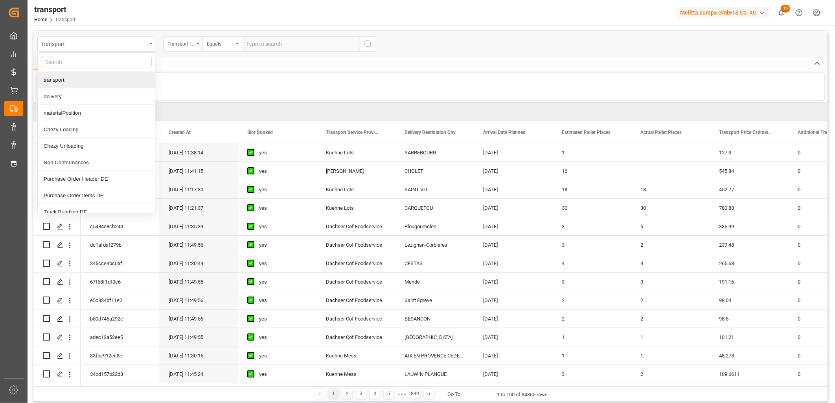
click at [112, 42] on div "transport" at bounding box center [94, 44] width 105 height 10
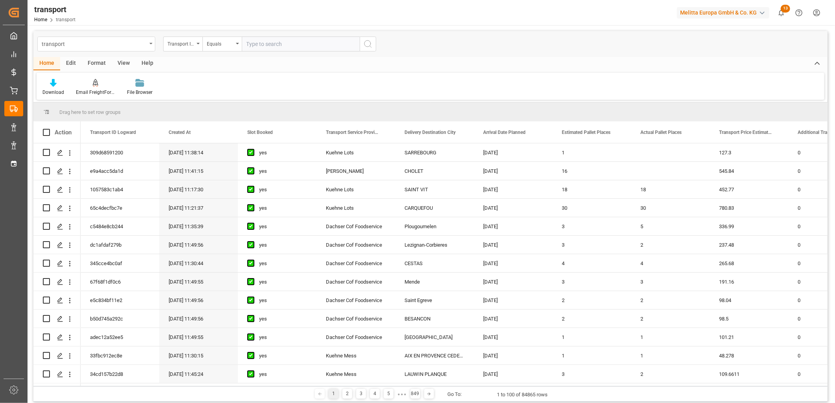
click at [114, 44] on div "transport" at bounding box center [94, 44] width 105 height 10
type input "deli"
click at [63, 97] on div "Delivery DE" at bounding box center [96, 96] width 117 height 17
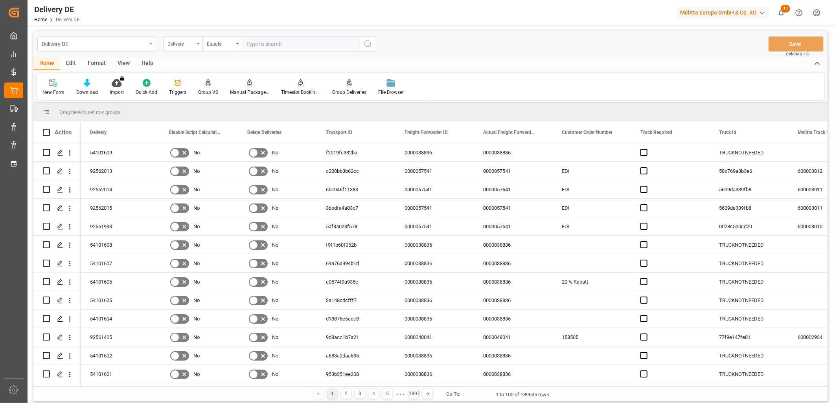
click at [104, 45] on div "Delivery DE" at bounding box center [94, 44] width 105 height 10
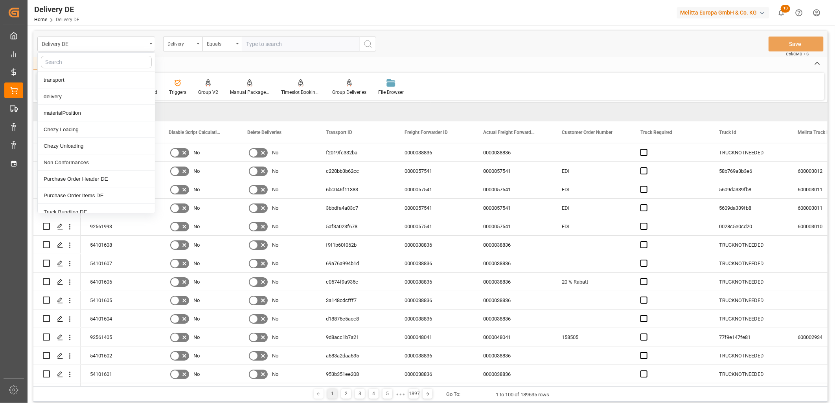
click at [279, 40] on input "text" at bounding box center [301, 44] width 118 height 15
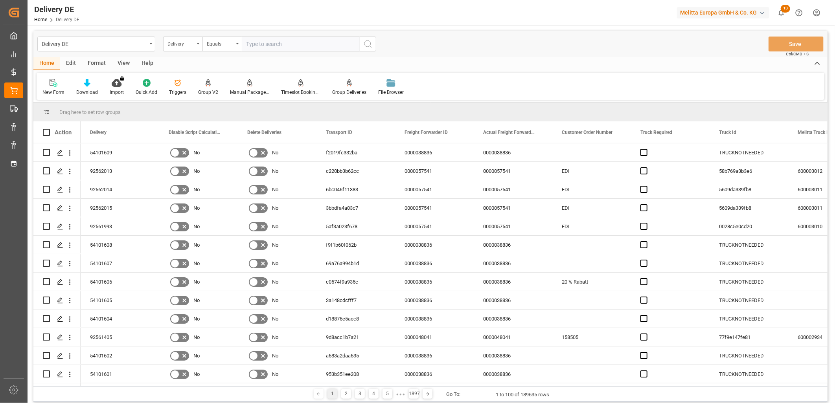
paste input "80002860"
type input "80002860"
click at [134, 45] on div "Delivery DE" at bounding box center [94, 44] width 105 height 10
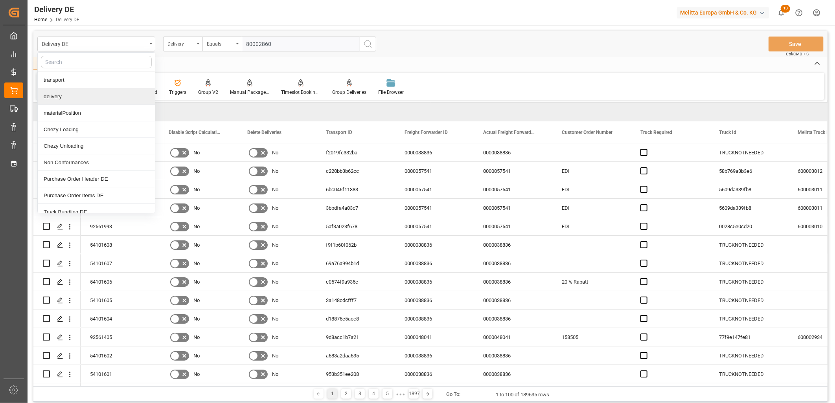
click at [73, 95] on div "delivery" at bounding box center [96, 96] width 117 height 17
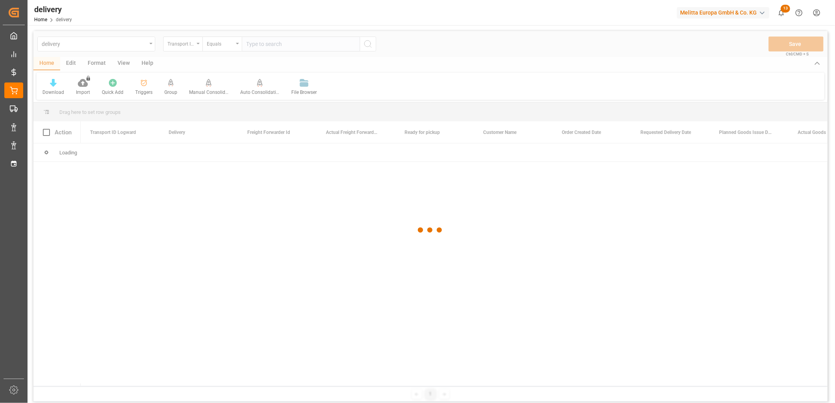
click at [184, 45] on div at bounding box center [430, 230] width 794 height 399
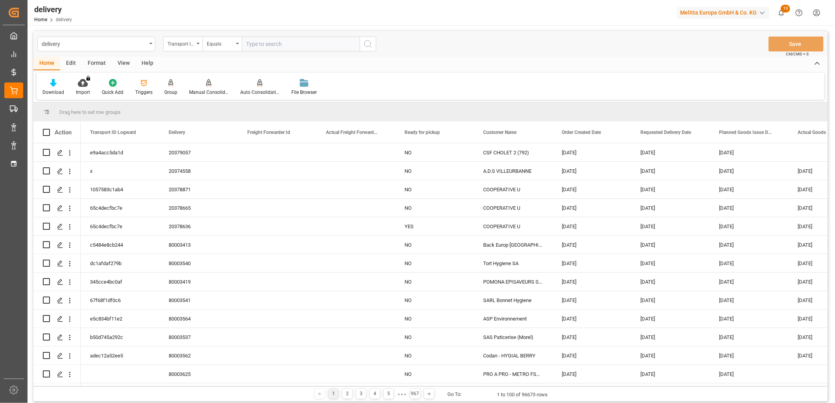
click at [186, 46] on div "Transport ID Logward" at bounding box center [180, 43] width 27 height 9
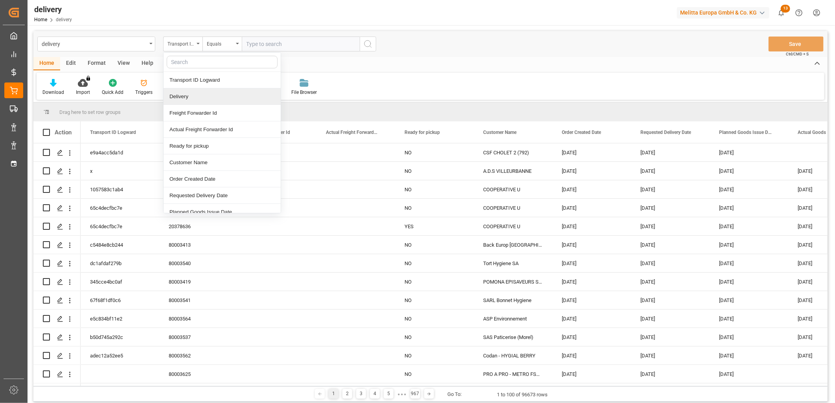
click at [178, 97] on div "Delivery" at bounding box center [222, 96] width 117 height 17
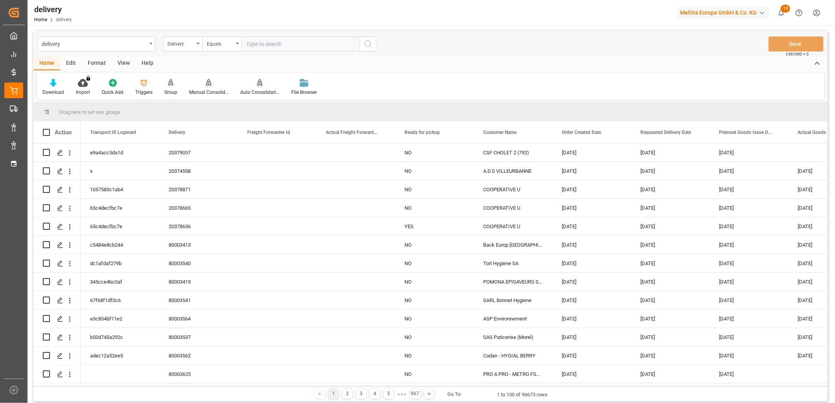
click at [263, 49] on input "text" at bounding box center [301, 44] width 118 height 15
paste input "80002860"
type input "80002860"
click at [380, 41] on div "delivery Delivery Equals 80002860 Save Ctrl/CMD + S" at bounding box center [430, 44] width 794 height 26
click at [364, 45] on icon "search button" at bounding box center [367, 43] width 9 height 9
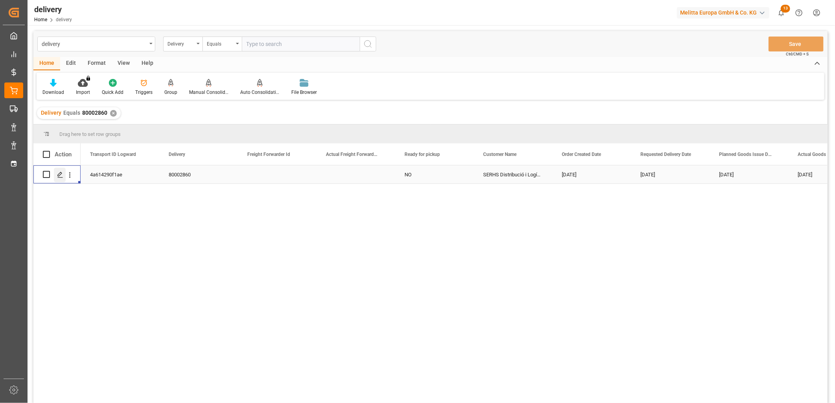
click at [61, 179] on div "Press SPACE to select this row." at bounding box center [60, 175] width 12 height 15
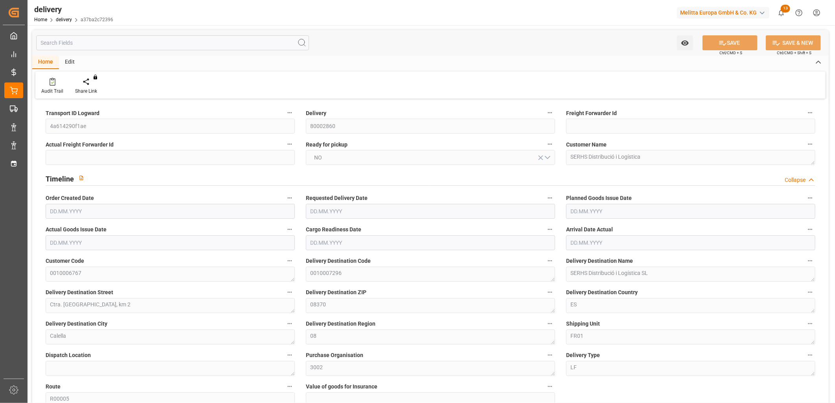
type input "1"
type input "292.386"
type input "395.747"
type input "1161.648"
type input "23"
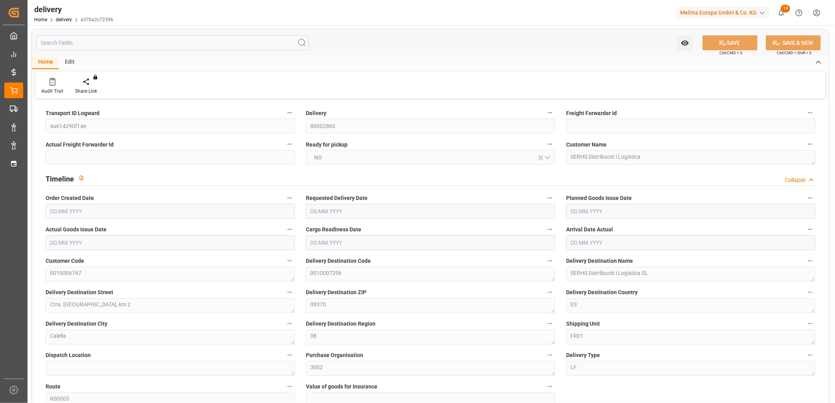
type input "2"
type input "1"
type input "2"
type input "1.6"
type input "0"
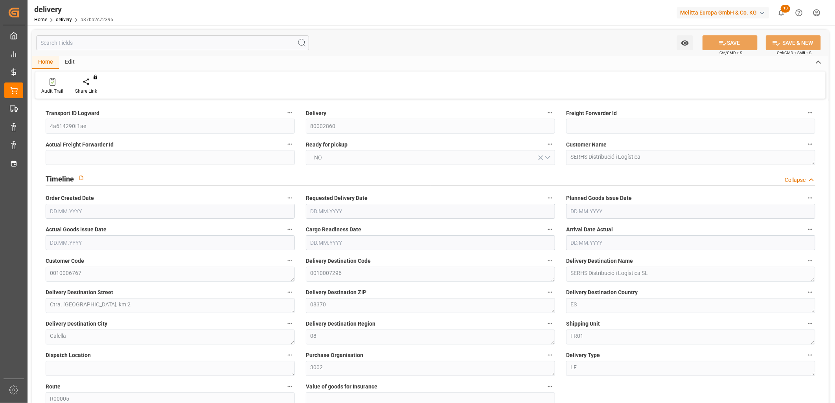
type input "0"
type input "-3.0655"
type input "174.176"
type input "171.1105"
type input "2.45"
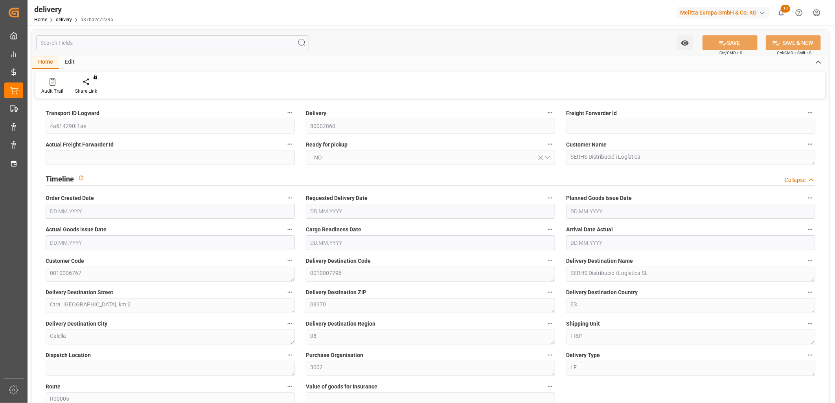
type input "8.28"
type input "1.5"
type input "1.3"
type input "0"
type input "3"
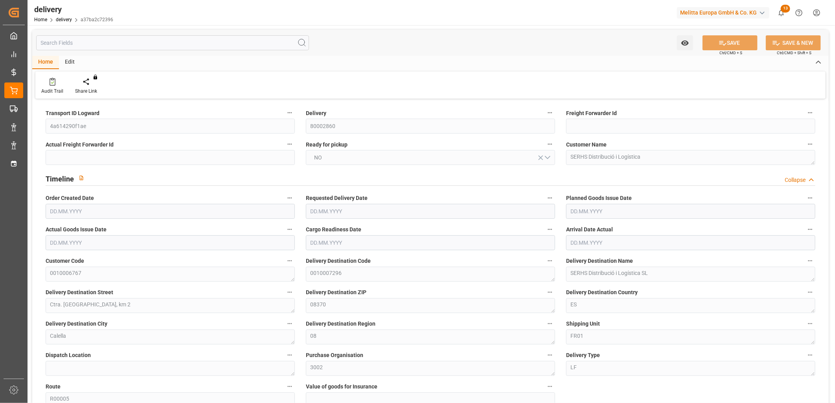
type input "346.857"
type input "101"
type input "0"
type input "[DATE]"
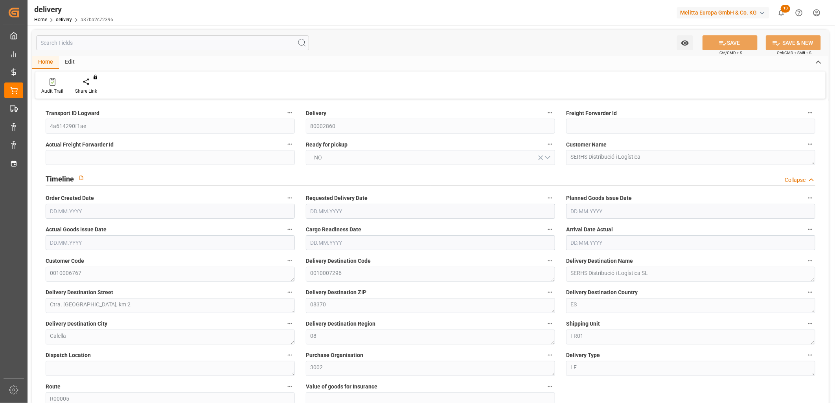
type input "[DATE]"
type input "[DATE] 14:10"
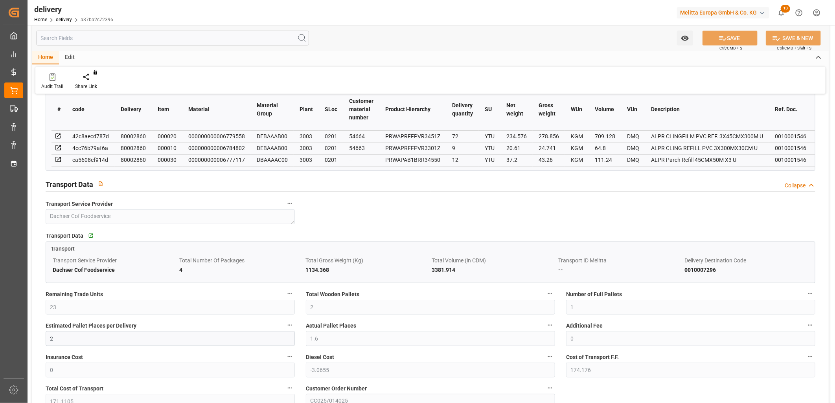
scroll to position [480, 0]
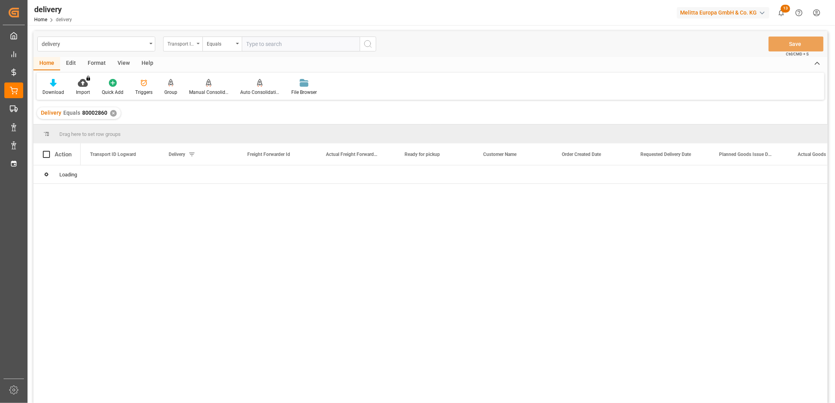
click at [193, 42] on div "Transport ID Logward" at bounding box center [180, 43] width 27 height 9
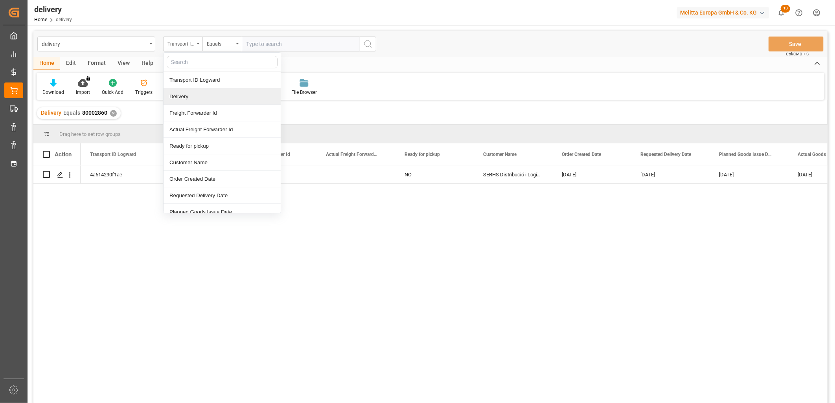
click at [190, 97] on div "Delivery" at bounding box center [222, 96] width 117 height 17
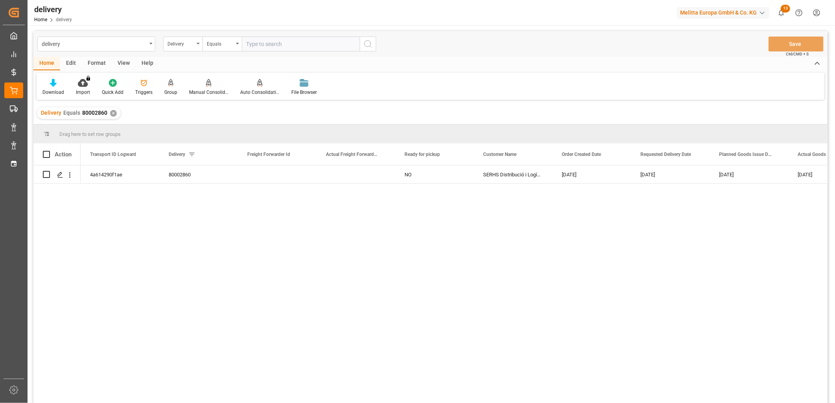
click at [265, 42] on input "text" at bounding box center [301, 44] width 118 height 15
paste input "80002638"
type input "80002638"
click at [368, 42] on icon "search button" at bounding box center [367, 43] width 9 height 9
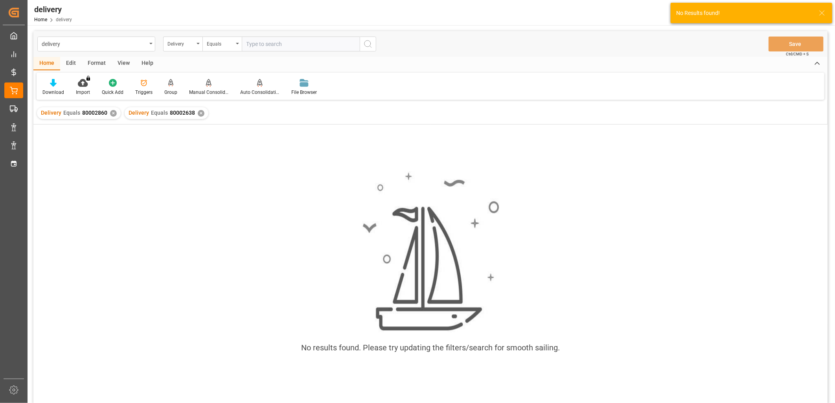
click at [111, 114] on div "✕" at bounding box center [113, 113] width 7 height 7
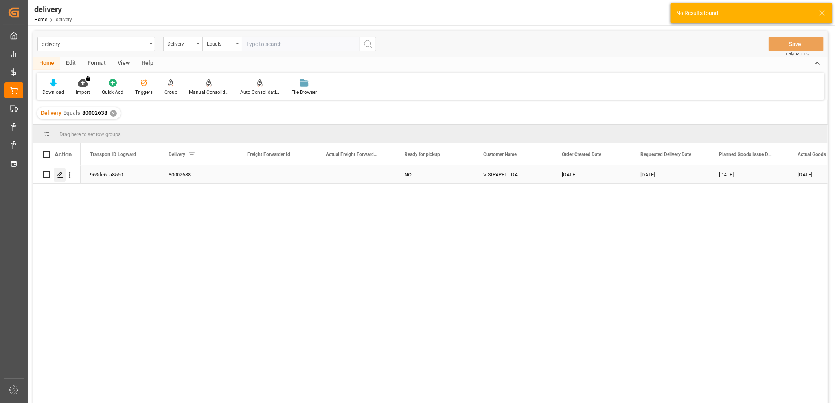
click at [60, 176] on icon "Press SPACE to select this row." at bounding box center [60, 175] width 6 height 6
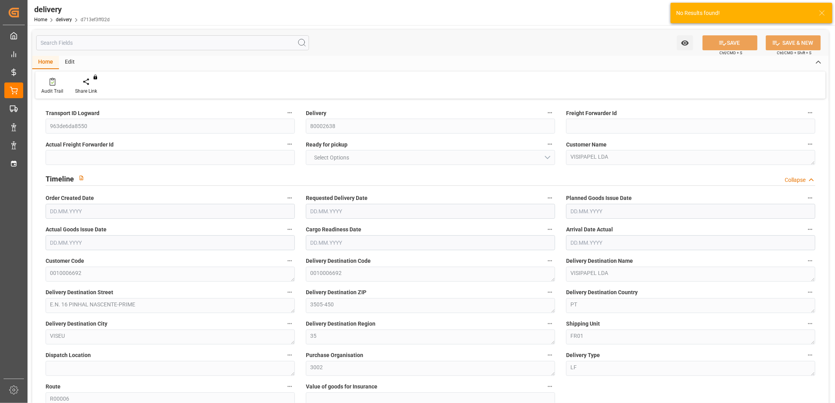
type input "6"
type input "1406.88"
type input "1851.984"
type input "5280.6"
type input "16"
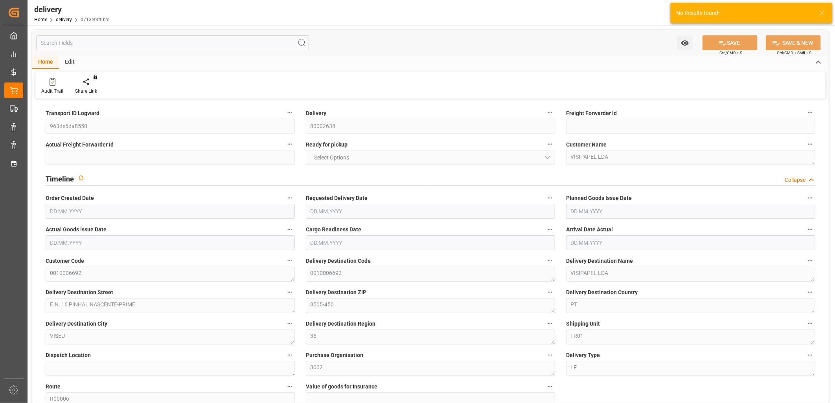
type input "7"
type input "6"
type input "7"
type input "6"
type input "0"
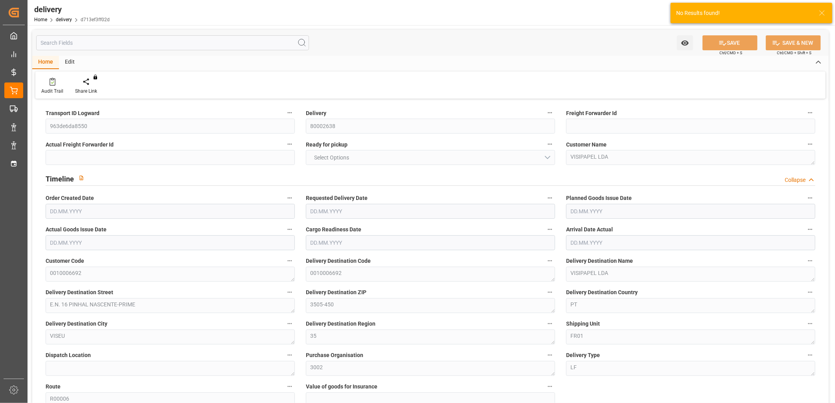
type input "0"
type input "-12.368"
type input "702.73"
type input "690.362"
type input "14.7"
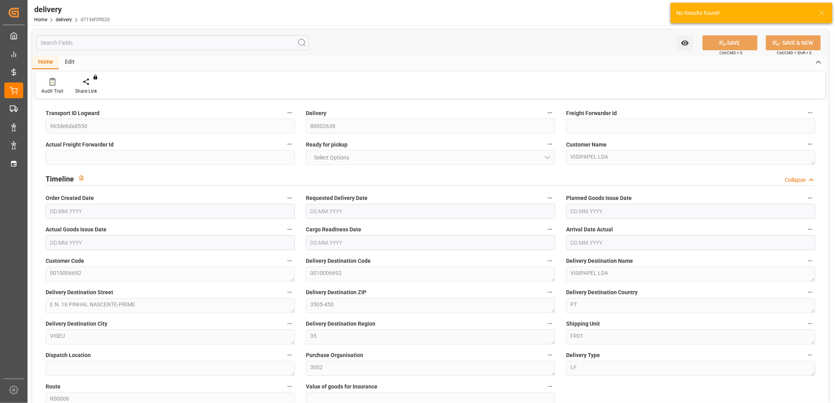
type input "5.76"
type input "1.5"
type input "1.3"
type input "0"
type input "10.5"
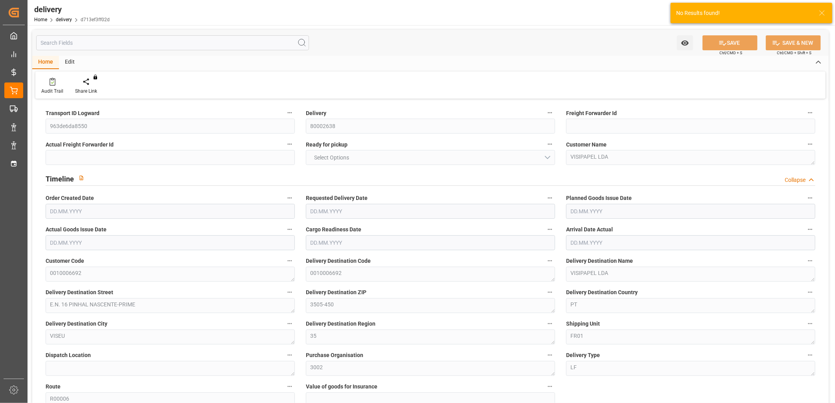
type input "1678.224"
type input "101"
type input "0"
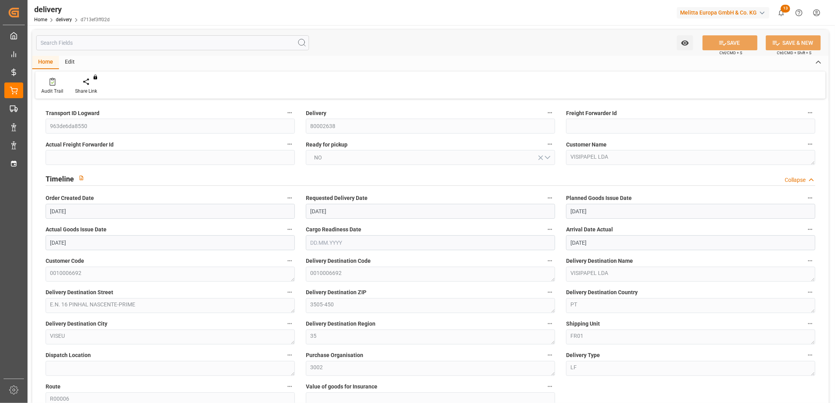
type input "[DATE]"
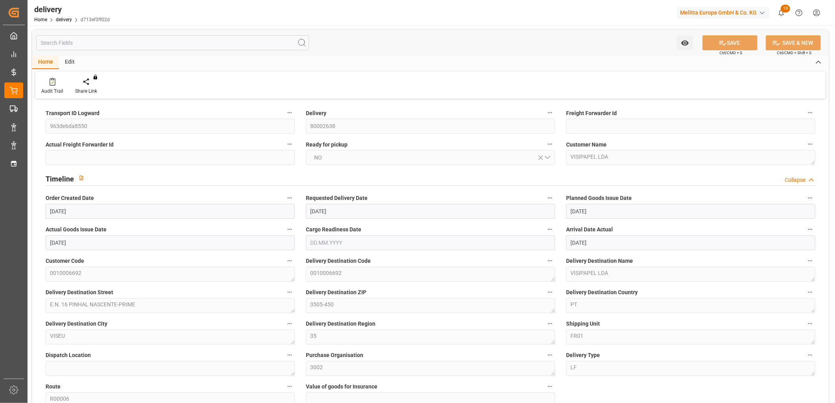
type input "[DATE] 01:00"
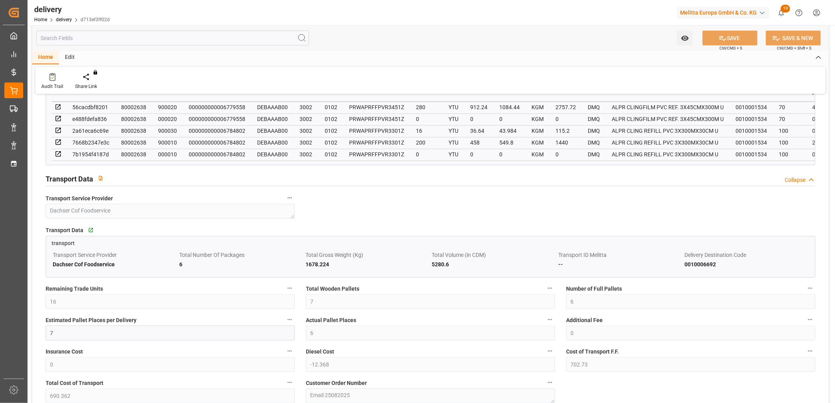
scroll to position [480, 0]
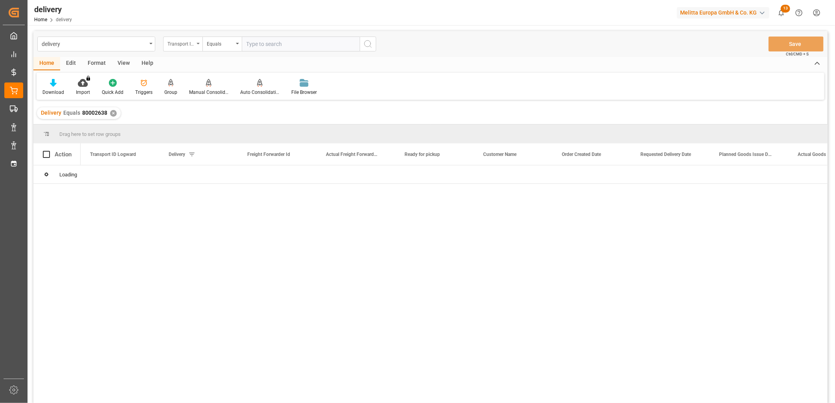
click at [196, 44] on div "Transport ID Logward" at bounding box center [182, 44] width 39 height 15
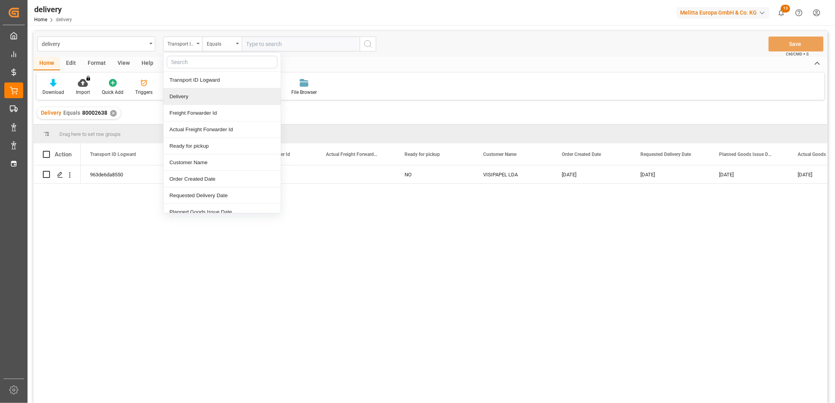
click at [189, 96] on div "Delivery" at bounding box center [222, 96] width 117 height 17
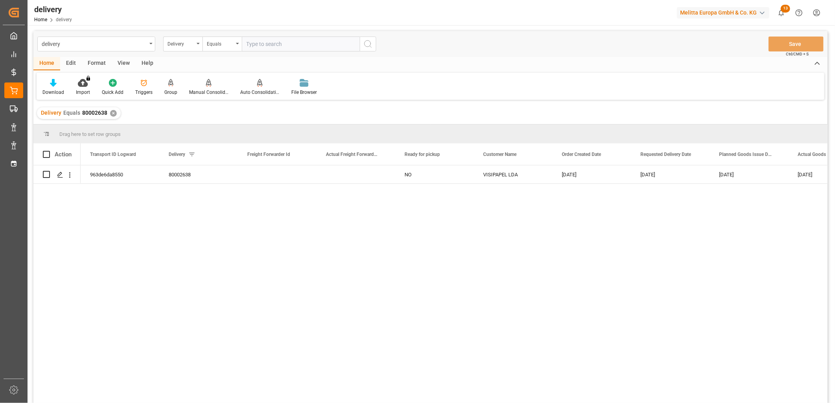
click at [283, 41] on input "text" at bounding box center [301, 44] width 118 height 15
paste input "80002896"
type input "80002896"
click at [371, 45] on icon "search button" at bounding box center [367, 43] width 9 height 9
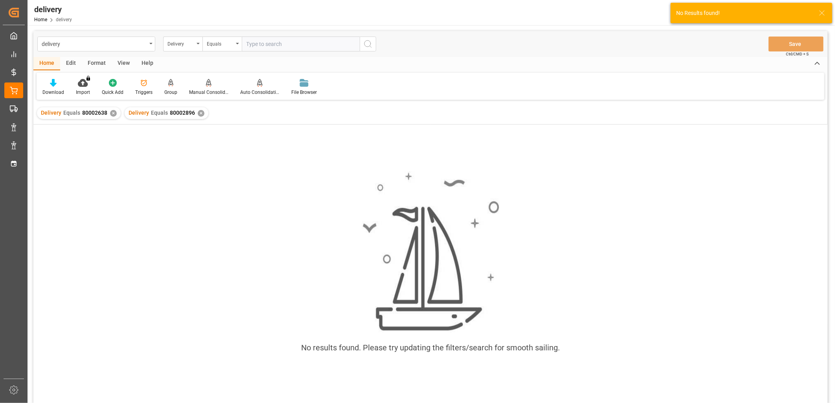
click at [112, 114] on div "✕" at bounding box center [113, 113] width 7 height 7
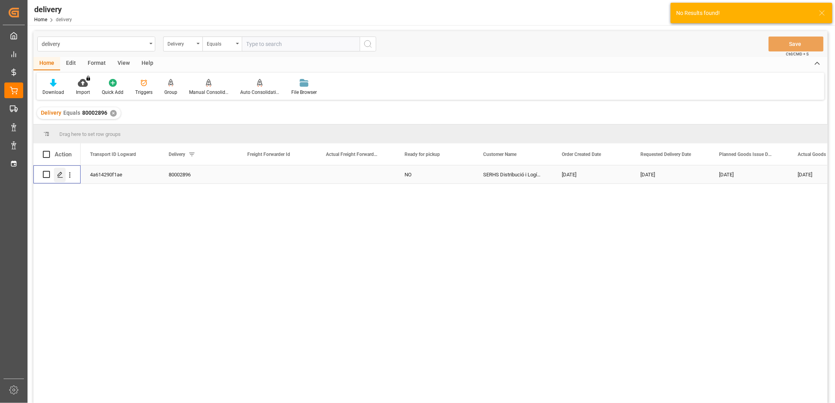
click at [60, 172] on icon "Press SPACE to select this row." at bounding box center [60, 175] width 6 height 6
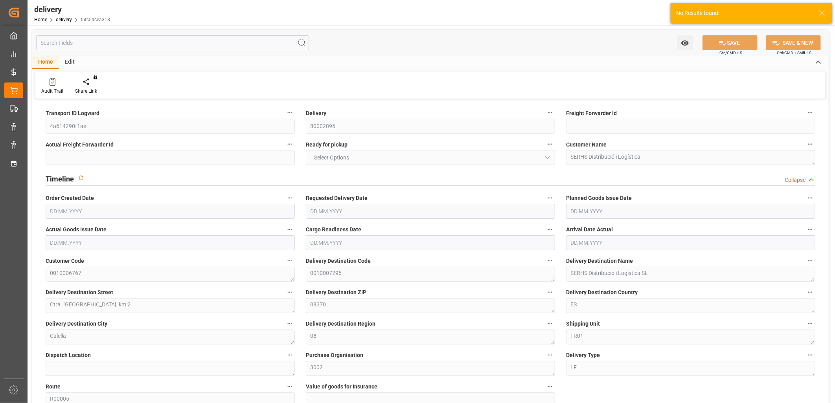
type input "3"
type input "679.952"
type input "861.291"
type input "2220.266"
type input "53"
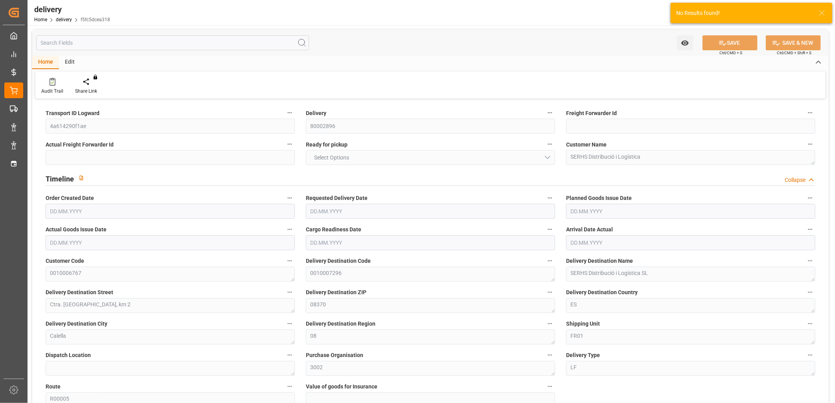
type input "3"
type input "2"
type input "3"
type input "2.4"
type input "0"
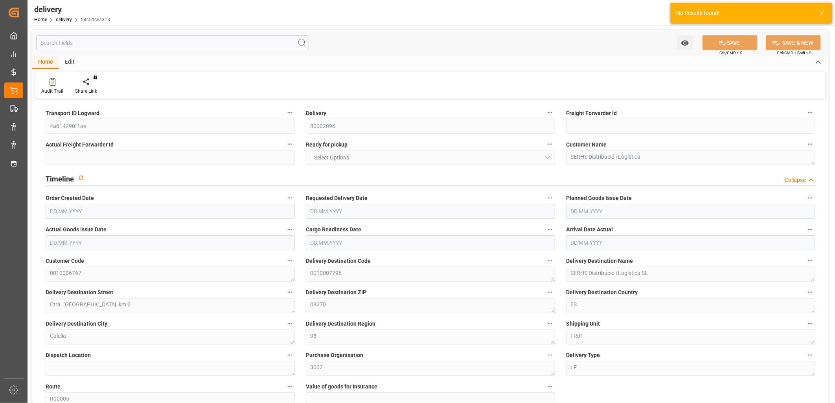
type input "0"
type input "-4.5982"
type input "261.264"
type input "256.6658"
type input "4.9"
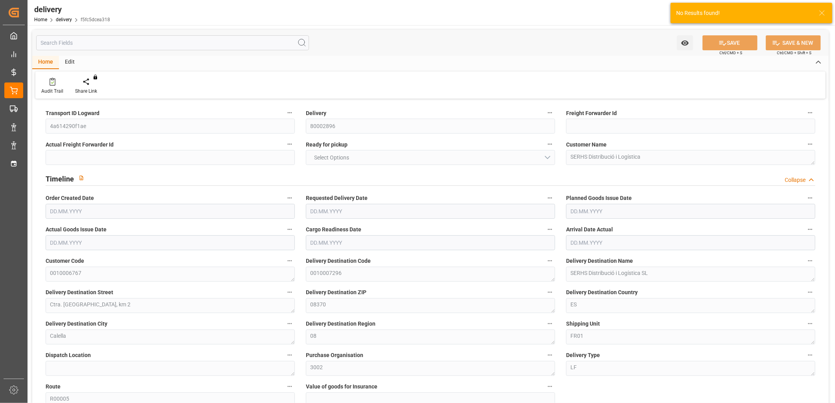
type input "19.08"
type input "1.5"
type input "1.3"
type input "0"
type input "4.5"
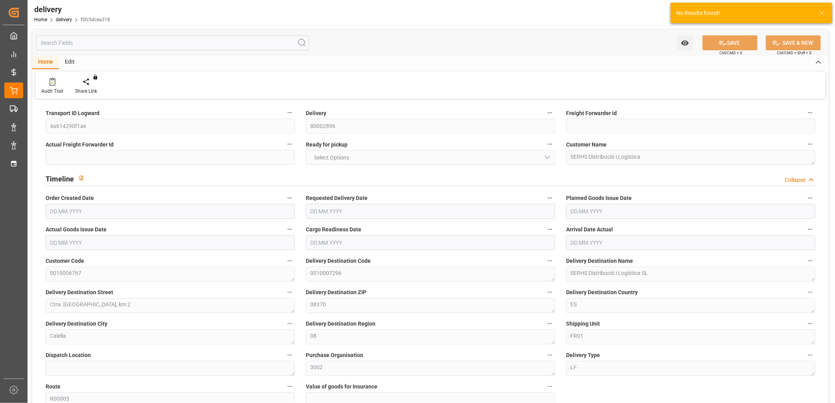
type input "787.511"
type input "101"
type input "0"
type input "[DATE]"
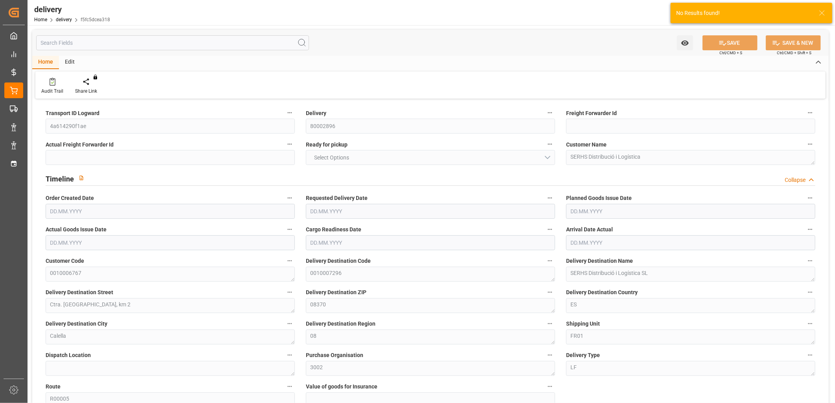
type input "[DATE]"
type input "[DATE] 10:00"
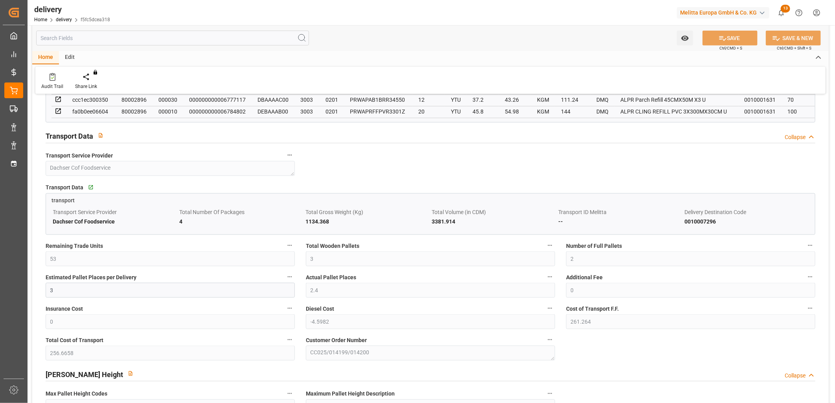
scroll to position [524, 0]
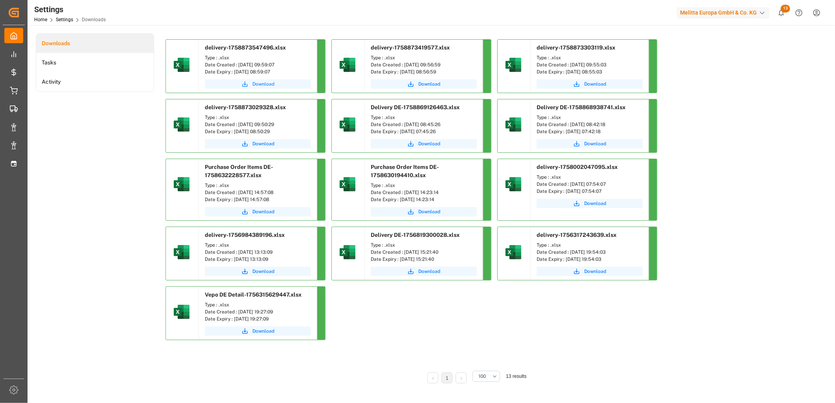
click at [265, 85] on span "Download" at bounding box center [263, 84] width 22 height 7
